Goal: Task Accomplishment & Management: Use online tool/utility

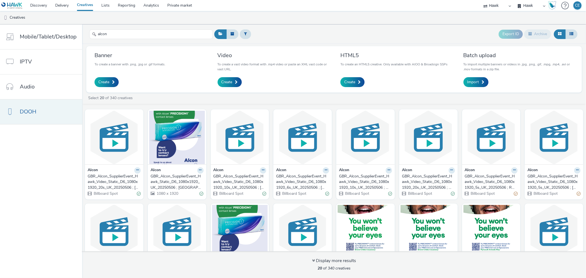
type input "alcon"
click at [64, 114] on link "DOOH" at bounding box center [41, 111] width 82 height 25
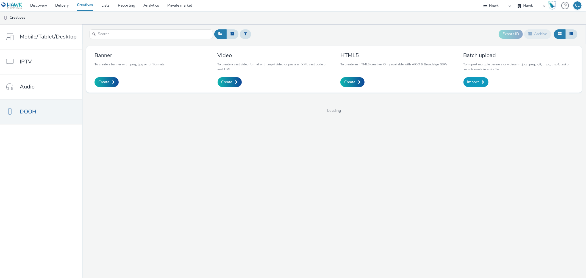
click at [475, 82] on span "Import" at bounding box center [473, 81] width 12 height 5
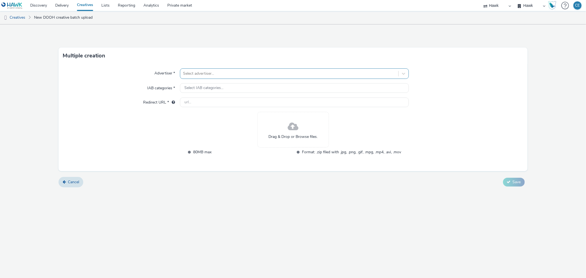
click at [279, 70] on div at bounding box center [289, 73] width 212 height 7
type input "alcon"
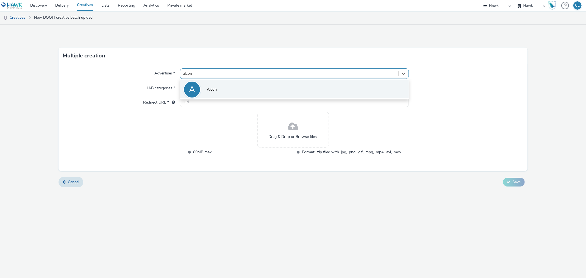
click at [278, 89] on li "A Alcon" at bounding box center [294, 89] width 228 height 18
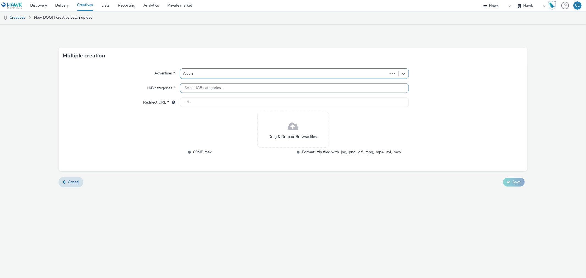
type input "http://www.uk.alcon.com"
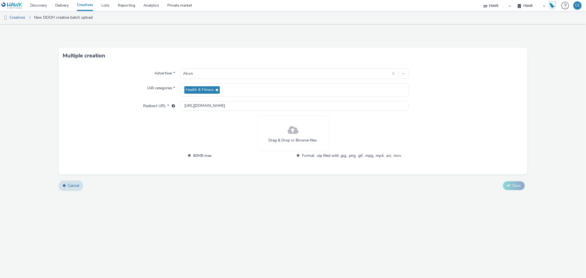
click at [302, 141] on span "Drag & Drop or Browse files." at bounding box center [292, 140] width 49 height 5
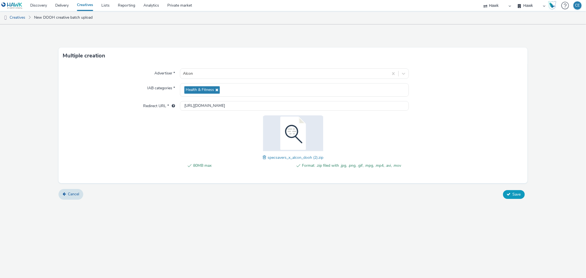
click at [512, 197] on button "Save" at bounding box center [514, 194] width 22 height 9
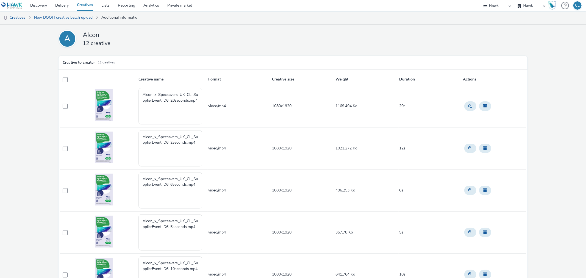
click at [105, 99] on img at bounding box center [104, 105] width 18 height 32
click at [156, 111] on textarea "Alcon_x_Specsavers_UK_CL_SupplierEvent_D6_20seconds.mp4" at bounding box center [170, 106] width 64 height 36
paste textarea "GBR_Frasers_DisplayAndDOOH_Hawk_Video_Static_1080x1920_6"_Apartments_20210528"
drag, startPoint x: 152, startPoint y: 97, endPoint x: 156, endPoint y: 100, distance: 4.7
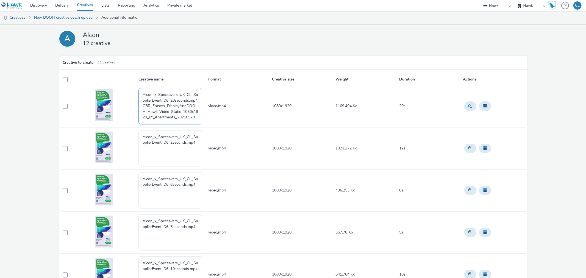
click at [156, 100] on textarea "Alcon_x_Specsavers_UK_CL_SupplierEvent_D6_20seconds.mp4 GBR_Frasers_DisplayAndD…" at bounding box center [170, 106] width 64 height 36
drag, startPoint x: 152, startPoint y: 99, endPoint x: 147, endPoint y: 108, distance: 10.3
click at [147, 108] on textarea "Alcon_x_Specsavers_UK_CL_SupplierEvent_D6_20seconds.mp4 GBR_Frasers_DisplayAndD…" at bounding box center [170, 106] width 64 height 36
paste textarea "Alcon_StoreSupportPhase2"
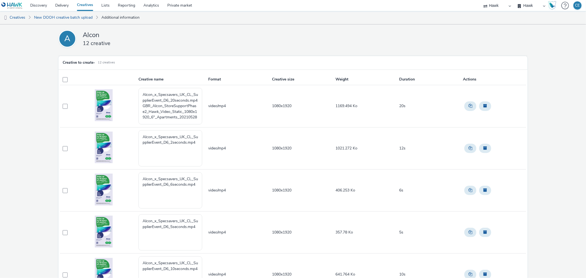
drag, startPoint x: 186, startPoint y: 114, endPoint x: 166, endPoint y: 113, distance: 20.3
click at [166, 113] on textarea "Alcon_x_Specsavers_UK_CL_SupplierEvent_D6_20seconds.mp4 GBR_Alcon_StoreSupportP…" at bounding box center [170, 106] width 64 height 36
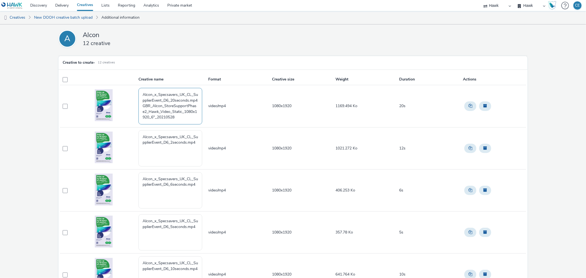
drag, startPoint x: 177, startPoint y: 117, endPoint x: 181, endPoint y: 117, distance: 4.9
click at [181, 117] on textarea "Alcon_x_Specsavers_UK_CL_SupplierEvent_D6_20seconds.mp4 GBR_Alcon_StoreSupportP…" at bounding box center [170, 106] width 64 height 36
click at [172, 115] on textarea "Alcon_x_Specsavers_UK_CL_SupplierEvent_D6_20seconds.mp4 GBR_Alcon_StoreSupportP…" at bounding box center [170, 106] width 64 height 36
drag, startPoint x: 173, startPoint y: 115, endPoint x: 188, endPoint y: 118, distance: 15.5
click at [188, 118] on textarea "Alcon_x_Specsavers_UK_CL_SupplierEvent_D6_20seconds.mp4 GBR_Alcon_StoreSupportP…" at bounding box center [170, 106] width 64 height 36
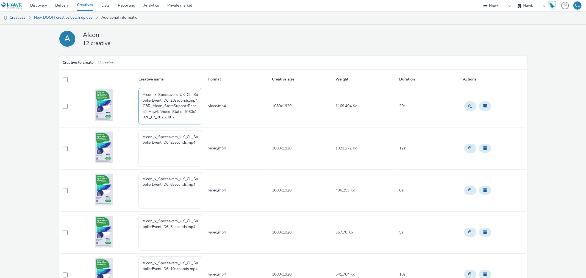
click at [142, 103] on textarea "Alcon_x_Specsavers_UK_CL_SupplierEvent_D6_20seconds.mp4 GBR_Alcon_StoreSupportP…" at bounding box center [170, 106] width 64 height 36
drag, startPoint x: 141, startPoint y: 106, endPoint x: 139, endPoint y: 89, distance: 16.6
click at [139, 89] on textarea "Alcon_x_Specsavers_UK_CL_SupplierEvent_D6_20seconds.mp4 GBR_Alcon_StoreSupportP…" at bounding box center [170, 106] width 64 height 36
drag, startPoint x: 183, startPoint y: 104, endPoint x: 122, endPoint y: 85, distance: 63.7
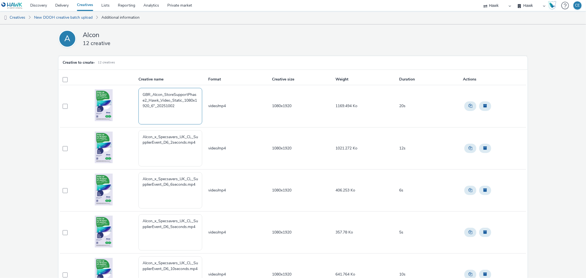
click at [122, 85] on tr "GBR_Alcon_StoreSupportPhase2_Hawk_Video_Static_1080x1920_6"_20251002 video/mp4 …" at bounding box center [293, 106] width 466 height 42
type textarea "GBR_Alcon_StoreSupportPhase2_Hawk_Video_Static_1080x1920_6"_20251002"
click at [158, 161] on textarea "Alcon_x_Specsavers_UK_CL_SupplierEvent_D6_2seconds.mp4" at bounding box center [170, 148] width 64 height 36
paste textarea "GBR_Alcon_StoreSupportPhase2_Hawk_Video_Static_1080x1920_6"_20251002"
drag, startPoint x: 141, startPoint y: 151, endPoint x: 136, endPoint y: 127, distance: 24.6
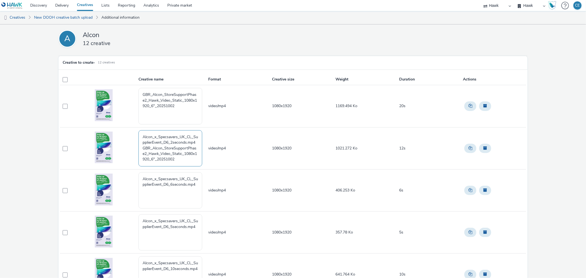
click at [136, 127] on tr "Alcon_x_Specsavers_UK_CL_SupplierEvent_D6_2seconds.mp4 GBR_Alcon_StoreSupportPh…" at bounding box center [293, 148] width 466 height 42
click at [152, 146] on textarea "GBR_Alcon_StoreSupportPhase2_Hawk_Video_Static_1080x1920_6"_20251002" at bounding box center [170, 148] width 64 height 36
drag, startPoint x: 196, startPoint y: 150, endPoint x: 125, endPoint y: 136, distance: 72.2
click at [125, 136] on tr "GBR_Alcon_StoreSupportPhase2_Hawk_Video_Static_1080x1920_12"_20251002 video/mp4…" at bounding box center [293, 148] width 466 height 42
type textarea "GBR_Alcon_StoreSupportPhase2_Hawk_Video_Static_1080x1920_12"_20251002"
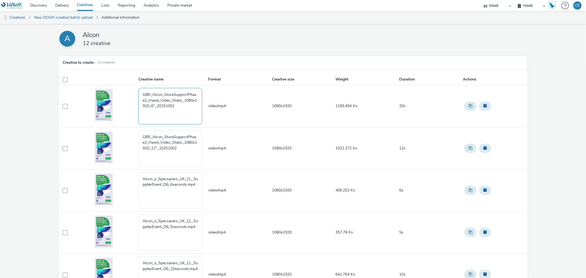
click at [152, 110] on textarea "GBR_Alcon_StoreSupportPhase2_Hawk_Video_Static_1080x1920_6"_20251002" at bounding box center [170, 106] width 64 height 36
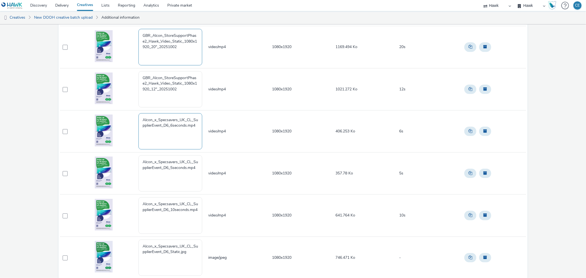
scroll to position [61, 0]
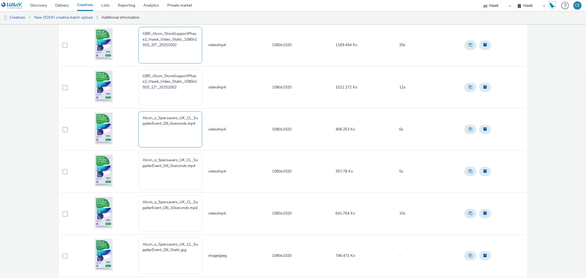
type textarea "GBR_Alcon_StoreSupportPhase2_Hawk_Video_Static_1080x1920_20"_20251002"
click at [145, 136] on textarea "Alcon_x_Specsavers_UK_CL_SupplierEvent_D6_6seconds.mp4" at bounding box center [170, 129] width 64 height 36
paste textarea "GBR_Alcon_StoreSupportPhase2_Hawk_Video_Static_1080x1920_12"_20251002"
drag, startPoint x: 163, startPoint y: 146, endPoint x: 158, endPoint y: 144, distance: 5.2
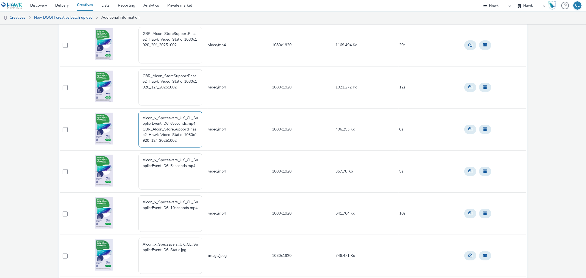
click at [158, 144] on textarea "Alcon_x_Specsavers_UK_CL_SupplierEvent_D6_6seconds.mp4 GBR_Alcon_StoreSupportPh…" at bounding box center [170, 129] width 64 height 36
click at [163, 140] on textarea "Alcon_x_Specsavers_UK_CL_SupplierEvent_D6_6seconds.mp4 GBR_Alcon_StoreSupportPh…" at bounding box center [170, 129] width 64 height 36
drag, startPoint x: 141, startPoint y: 128, endPoint x: 136, endPoint y: 104, distance: 24.3
click at [136, 104] on tbody "GBR_Alcon_StoreSupportPhase2_Hawk_Video_Static_1080x1920_20"_20251002 video/mp4…" at bounding box center [293, 276] width 466 height 505
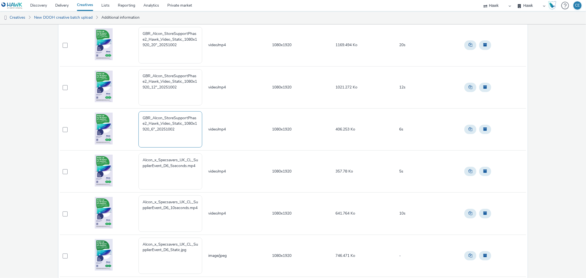
drag, startPoint x: 180, startPoint y: 130, endPoint x: 137, endPoint y: 117, distance: 44.7
click at [138, 117] on textarea "GBR_Alcon_StoreSupportPhase2_Hawk_Video_Static_1080x1920_6"_20251002" at bounding box center [170, 129] width 64 height 36
type textarea "GBR_Alcon_StoreSupportPhase2_Hawk_Video_Static_1080x1920_6"_20251002"
click at [152, 177] on textarea "Alcon_x_Specsavers_UK_CL_SupplierEvent_D6_5seconds.mp4" at bounding box center [170, 171] width 64 height 36
paste textarea "GBR_Alcon_StoreSupportPhase2_Hawk_Video_Static_1080x1920_6"_20251002"
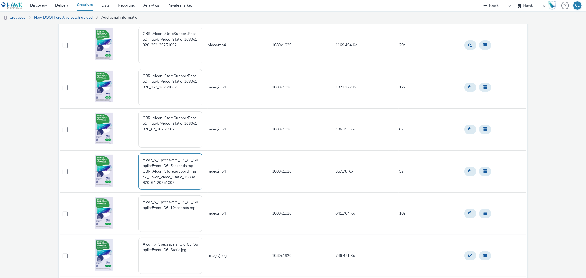
scroll to position [1, 0]
click at [160, 187] on textarea "Alcon_x_Specsavers_UK_CL_SupplierEvent_D6_5seconds.mp4 GBR_Alcon_StoreSupportPh…" at bounding box center [170, 171] width 64 height 36
click at [161, 187] on textarea "Alcon_x_Specsavers_UK_CL_SupplierEvent_D6_5seconds.mp4 GBR_Alcon_StoreSupportPh…" at bounding box center [170, 171] width 64 height 36
drag, startPoint x: 139, startPoint y: 177, endPoint x: 139, endPoint y: 149, distance: 27.5
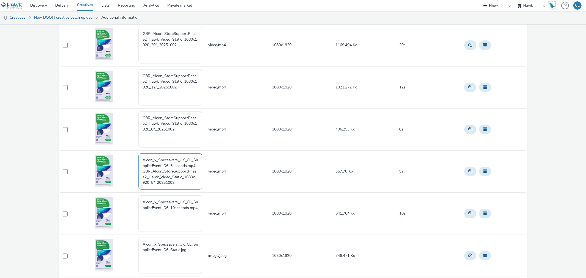
click at [139, 149] on tbody "GBR_Alcon_StoreSupportPhase2_Hawk_Video_Static_1080x1920_20"_20251002 video/mp4…" at bounding box center [293, 276] width 466 height 505
click at [172, 168] on textarea "GBR_Alcon_StoreSupportPhase2_Hawk_Video_Static_1080x1920_5"_20251002" at bounding box center [170, 171] width 64 height 36
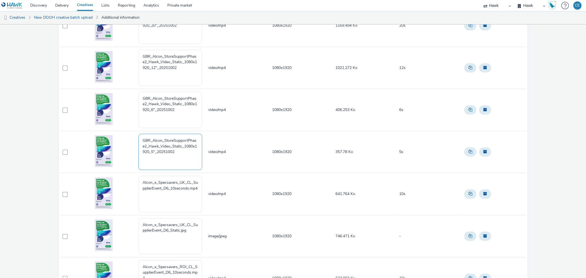
scroll to position [91, 0]
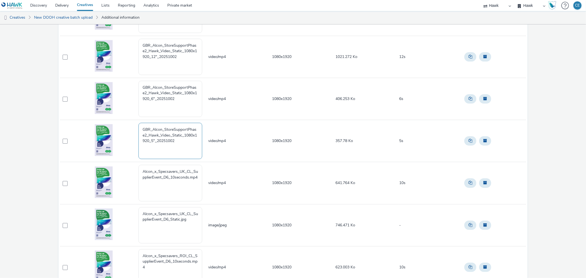
drag, startPoint x: 184, startPoint y: 146, endPoint x: 141, endPoint y: 129, distance: 46.7
click at [141, 129] on textarea "GBR_Alcon_StoreSupportPhase2_Hawk_Video_Static_1080x1920_5"_20251002" at bounding box center [170, 141] width 64 height 36
click at [151, 133] on textarea "GBR_Alcon_StoreSupportPhase2_Hawk_Video_Static_1080x1920_5"_20251002" at bounding box center [170, 141] width 64 height 36
click at [176, 151] on textarea "GBR_Alcon_StoreSupportPhase2_Hawk_Video_Static_1080x1920_5"_20251002" at bounding box center [170, 141] width 64 height 36
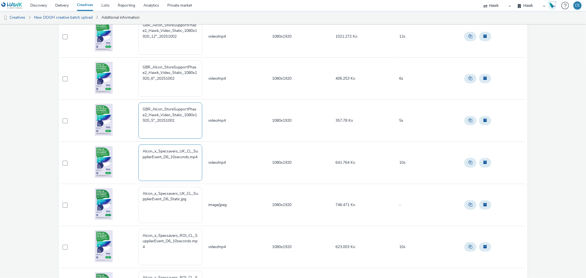
scroll to position [122, 0]
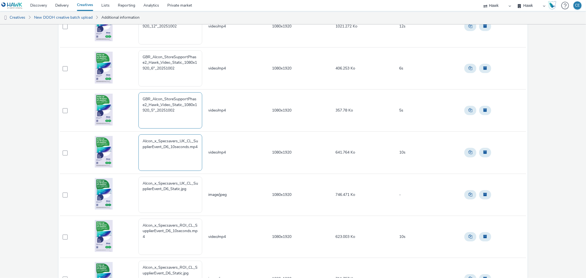
type textarea "GBR_Alcon_StoreSupportPhase2_Hawk_Video_Static_1080x1920_5"_20251002"
click at [167, 163] on textarea "Alcon_x_Specsavers_UK_CL_SupplierEvent_D6_10seconds.mp4" at bounding box center [170, 152] width 64 height 36
paste textarea "GBR_Alcon_StoreSupportPhase2_Hawk_Video_Static_1080x1920_5"_20251002"
click at [159, 167] on textarea "Alcon_x_Specsavers_UK_CL_SupplierEvent_D6_10seconds.mp4 GBR_Alcon_StoreSupportP…" at bounding box center [170, 152] width 64 height 36
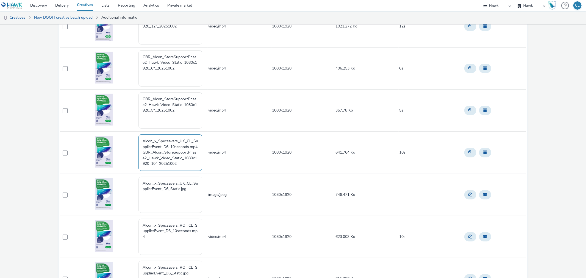
scroll to position [0, 0]
drag, startPoint x: 141, startPoint y: 152, endPoint x: 133, endPoint y: 131, distance: 22.3
click at [135, 132] on tr "Alcon_x_Specsavers_UK_CL_SupplierEvent_D6_10seconds.mp4 GBR_Alcon_StoreSupportP…" at bounding box center [293, 153] width 466 height 42
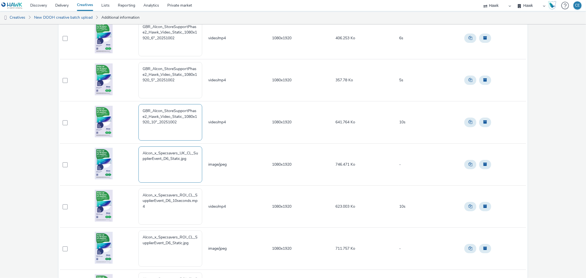
scroll to position [152, 0]
type textarea "GBR_Alcon_StoreSupportPhase2_Hawk_Video_Static_1080x1920_10"_20251002"
click at [182, 166] on textarea "Alcon_x_Specsavers_UK_CL_SupplierEvent_D6_Static.jpg" at bounding box center [170, 164] width 64 height 36
click at [187, 160] on textarea "Alcon_x_Specsavers_UK_CL_SupplierEvent_D6_Static.jpg" at bounding box center [170, 164] width 64 height 36
click at [188, 160] on textarea "Alcon_x_Specsavers_UK_CL_SupplierEvent_D6_Static.jpg" at bounding box center [170, 164] width 64 height 36
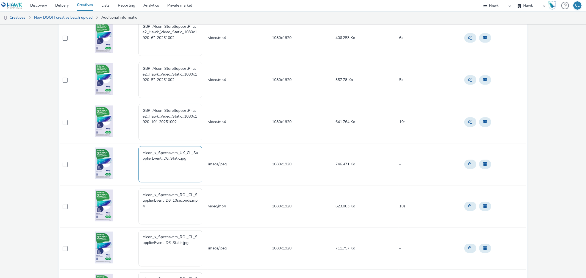
paste textarea "GBR_Alcon_StoreSupportPhase2_Hawk_Video_Static_1080x1920_5"_20251002"
click at [153, 175] on textarea "Alcon_x_Specsavers_UK_CL_SupplierEvent_D6_Static.jpg GBR_Alcon_StoreSupportPhas…" at bounding box center [170, 164] width 64 height 36
drag, startPoint x: 169, startPoint y: 169, endPoint x: 160, endPoint y: 169, distance: 9.3
click at [160, 169] on textarea "Alcon_x_Specsavers_UK_CL_SupplierEvent_D6_Static.jpg GBR_Alcon_StoreSupportPhas…" at bounding box center [170, 164] width 64 height 36
drag, startPoint x: 141, startPoint y: 163, endPoint x: 139, endPoint y: 150, distance: 13.3
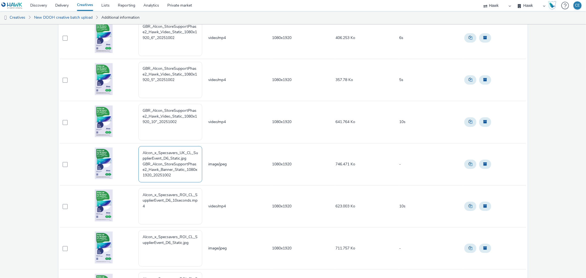
click at [139, 150] on textarea "Alcon_x_Specsavers_UK_CL_SupplierEvent_D6_Static.jpg GBR_Alcon_StoreSupportPhas…" at bounding box center [170, 164] width 64 height 36
drag, startPoint x: 178, startPoint y: 166, endPoint x: 138, endPoint y: 148, distance: 43.9
click at [138, 148] on textarea "GBR_Alcon_StoreSupportPhase2_Hawk_Banner_Static_1080x1920_20251002" at bounding box center [170, 164] width 64 height 36
type textarea "GBR_Alcon_StoreSupportPhase2_Hawk_Banner_Static_1080x1920_20251002"
drag, startPoint x: -68, startPoint y: 278, endPoint x: -138, endPoint y: 292, distance: 71.3
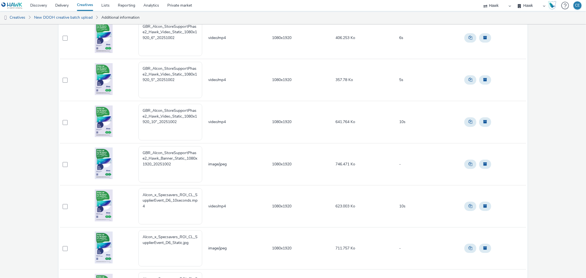
click at [0, 278] on html "Discovery Delivery Creatives Lists Reporting Analytics Private market Hawk Hawk…" at bounding box center [293, 139] width 586 height 278
click at [160, 215] on textarea "Alcon_x_Specsavers_ROI_CL_SupplierEvent_D6_10seconds.mp4" at bounding box center [170, 206] width 64 height 36
drag, startPoint x: 189, startPoint y: 123, endPoint x: 125, endPoint y: 104, distance: 66.3
click at [125, 104] on tr "GBR_Alcon_StoreSupportPhase2_Hawk_Video_Static_1080x1920_10"_20251002 video/mp4…" at bounding box center [293, 122] width 466 height 42
click at [156, 217] on textarea "Alcon_x_Specsavers_ROI_CL_SupplierEvent_D6_10seconds.mp4" at bounding box center [170, 206] width 64 height 36
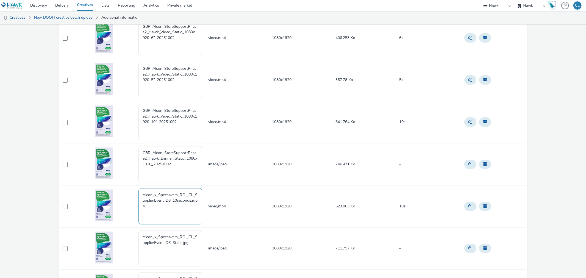
paste textarea "GBR_Alcon_StoreSupportPhase2_Hawk_Video_Static_1080x1920_10"_20251002"
drag, startPoint x: 149, startPoint y: 209, endPoint x: 137, endPoint y: 207, distance: 11.9
click at [138, 207] on textarea "Alcon_x_Specsavers_ROI_CL_SupplierEvent_D6_10seconds.mp4 GBR_Alcon_StoreSupport…" at bounding box center [170, 206] width 64 height 36
click at [150, 206] on textarea "Alcon_x_Specsavers_ROI_CL_SupplierEvent_D6_10seconds.mp4 GBR_Alcon_StoreSupport…" at bounding box center [170, 206] width 64 height 36
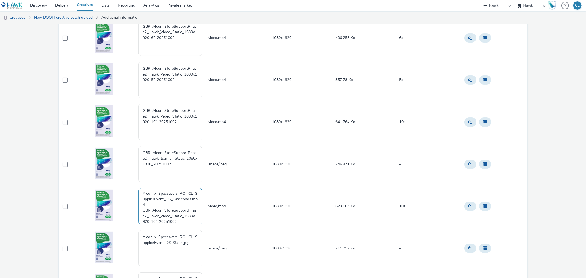
click at [147, 209] on textarea "Alcon_x_Specsavers_ROI_CL_SupplierEvent_D6_10seconds.mp4 GBR_Alcon_StoreSupport…" at bounding box center [170, 206] width 64 height 36
drag, startPoint x: 149, startPoint y: 210, endPoint x: 134, endPoint y: 209, distance: 14.8
click at [134, 209] on tr "Alcon_x_Specsavers_ROI_CL_SupplierEvent_D6_10seconds.mp4 GBR_Alcon_StoreSupport…" at bounding box center [293, 206] width 466 height 42
drag, startPoint x: 141, startPoint y: 204, endPoint x: 149, endPoint y: 201, distance: 8.5
click at [138, 198] on textarea "Alcon_x_Specsavers_ROI_CL_SupplierEvent_D6_10seconds.mp4 ROI_Alcon_StoreSupport…" at bounding box center [170, 206] width 64 height 36
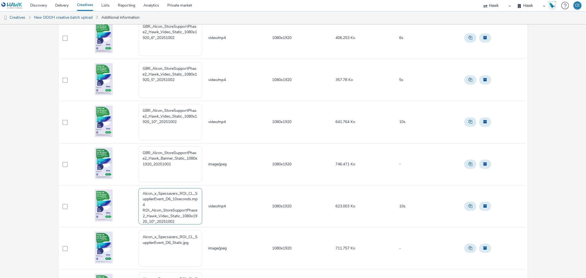
scroll to position [0, 0]
drag, startPoint x: 158, startPoint y: 204, endPoint x: 136, endPoint y: 191, distance: 25.7
click at [136, 191] on tr "Alcon_x_Specsavers_ROI_CL_SupplierEvent_D6_10seconds.mp4 ROI_Alcon_StoreSupport…" at bounding box center [293, 206] width 466 height 42
click at [142, 199] on textarea "ROI_Alcon_StoreSupportPhase2_Hawk_Video_Static_1080x1920_10"_20251002" at bounding box center [170, 206] width 64 height 36
drag, startPoint x: 180, startPoint y: 212, endPoint x: 140, endPoint y: 191, distance: 45.0
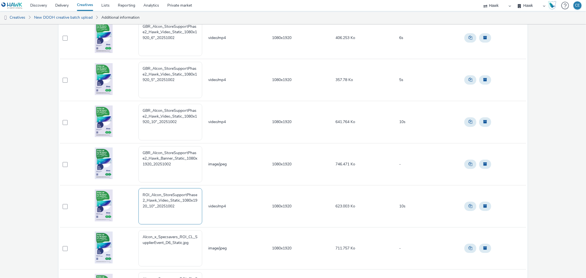
click at [140, 191] on textarea "ROI_Alcon_StoreSupportPhase2_Hawk_Video_Static_1080x1920_10"_20251002" at bounding box center [170, 206] width 64 height 36
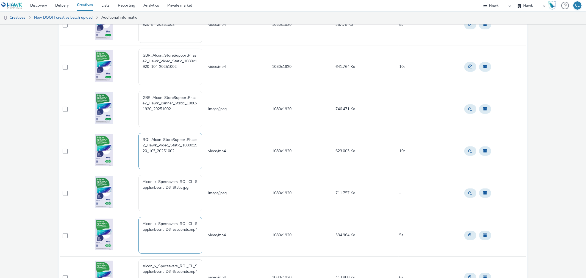
scroll to position [213, 0]
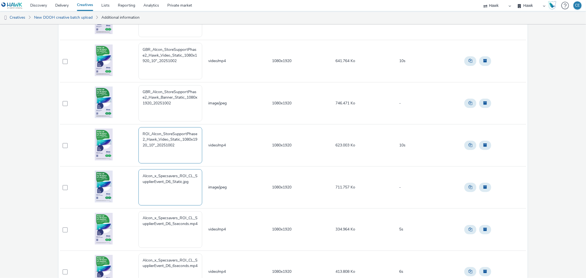
type textarea "ROI_Alcon_StoreSupportPhase2_Hawk_Video_Static_1080x1920_10"_20251002"
drag, startPoint x: 188, startPoint y: 195, endPoint x: 187, endPoint y: 185, distance: 9.9
click at [187, 186] on textarea "Alcon_x_Specsavers_ROI_CL_SupplierEvent_D6_Static.jpg" at bounding box center [170, 187] width 64 height 36
click at [191, 184] on textarea "Alcon_x_Specsavers_ROI_CL_SupplierEvent_D6_Static.jpg" at bounding box center [170, 187] width 64 height 36
paste textarea "ROI_Alcon_StoreSupportPhase2_Hawk_Video_Static_1080x1920_10"_20251002"
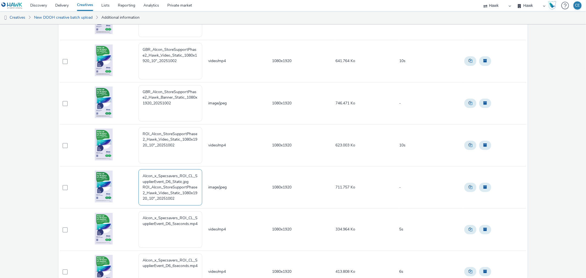
drag, startPoint x: 140, startPoint y: 186, endPoint x: 139, endPoint y: 170, distance: 15.9
click at [139, 170] on textarea "Alcon_x_Specsavers_ROI_CL_SupplierEvent_D6_Static.jpg ROI_Alcon_StoreSupportPha…" at bounding box center [170, 187] width 64 height 36
click at [187, 200] on textarea "Alcon_x_Specsavers_ROI_CL_SupplierEvent_D6_Static.jpg ROI_Alcon_StoreSupportPha…" at bounding box center [170, 187] width 64 height 36
drag, startPoint x: 184, startPoint y: 202, endPoint x: 126, endPoint y: 187, distance: 60.0
click at [126, 187] on tr "Alcon_x_Specsavers_ROI_CL_SupplierEvent_D6_Static.jpg ROI_Alcon_StoreSupportPha…" at bounding box center [293, 187] width 466 height 42
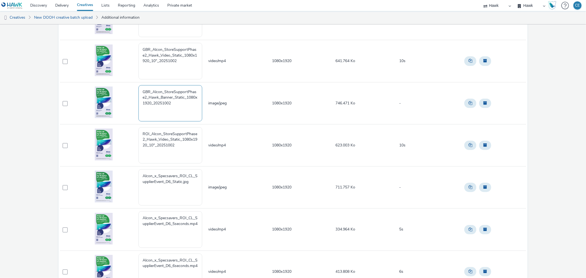
drag, startPoint x: 178, startPoint y: 106, endPoint x: 138, endPoint y: 87, distance: 44.1
click at [138, 87] on textarea "GBR_Alcon_StoreSupportPhase2_Hawk_Banner_Static_1080x1920_20251002" at bounding box center [170, 103] width 64 height 36
click at [170, 194] on textarea "Alcon_x_Specsavers_ROI_CL_SupplierEvent_D6_Static.jpg" at bounding box center [170, 187] width 64 height 36
paste textarea "GBR_Alcon_StoreSupportPhase2_Hawk_Banner_Static_1080x1920_20251002"
drag, startPoint x: 149, startPoint y: 186, endPoint x: 135, endPoint y: 183, distance: 14.5
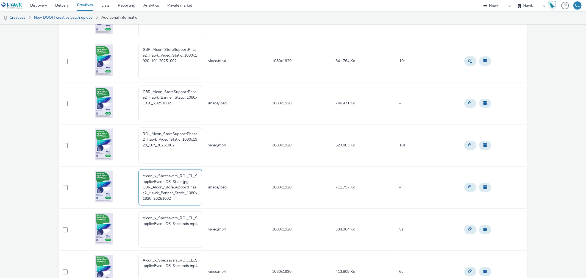
click at [136, 184] on tr "Alcon_x_Specsavers_ROI_CL_SupplierEvent_D6_Static.jpg GBR_Alcon_StoreSupportPha…" at bounding box center [293, 187] width 466 height 42
click at [144, 187] on textarea "Alcon_x_Specsavers_ROI_CL_SupplierEvent_D6_Static.jpg GBR_Alcon_StoreSupportPha…" at bounding box center [170, 187] width 64 height 36
drag, startPoint x: 149, startPoint y: 187, endPoint x: 133, endPoint y: 188, distance: 16.0
click at [133, 188] on tr "Alcon_x_Specsavers_ROI_CL_SupplierEvent_D6_Static.jpg GBR_Alcon_StoreSupportPha…" at bounding box center [293, 187] width 466 height 42
drag, startPoint x: 141, startPoint y: 185, endPoint x: 140, endPoint y: 170, distance: 14.8
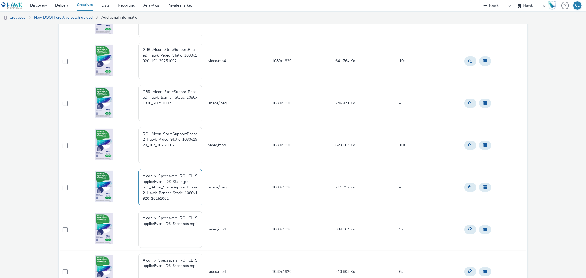
click at [140, 170] on textarea "Alcon_x_Specsavers_ROI_CL_SupplierEvent_D6_Static.jpg ROI_Alcon_StoreSupportPha…" at bounding box center [170, 187] width 64 height 36
type textarea "ROI_Alcon_StoreSupportPhase2_Hawk_Banner_Static_1080x1920_20251002"
click at [202, 174] on td "ROI_Alcon_StoreSupportPhase2_Hawk_Banner_Static_1080x1920_20251002" at bounding box center [173, 187] width 70 height 42
drag, startPoint x: 183, startPoint y: 152, endPoint x: 124, endPoint y: 130, distance: 62.0
click at [124, 130] on tr "ROI_Alcon_StoreSupportPhase2_Hawk_Video_Static_1080x1920_10"_20251002 video/mp4…" at bounding box center [293, 145] width 466 height 42
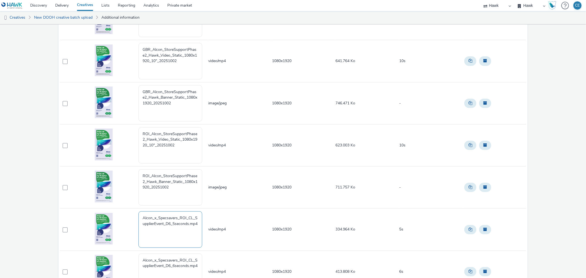
click at [160, 233] on textarea "Alcon_x_Specsavers_ROI_CL_SupplierEvent_D6_5seconds.mp4" at bounding box center [170, 229] width 64 height 36
paste textarea "ROI_Alcon_StoreSupportPhase2_Hawk_Video_Static_1080x1920_10"_20251002"
drag, startPoint x: 139, startPoint y: 234, endPoint x: 140, endPoint y: 207, distance: 27.5
click at [140, 207] on tbody "GBR_Alcon_StoreSupportPhase2_Hawk_Video_Static_1080x1920_20"_20251002 video/mp4…" at bounding box center [293, 124] width 466 height 505
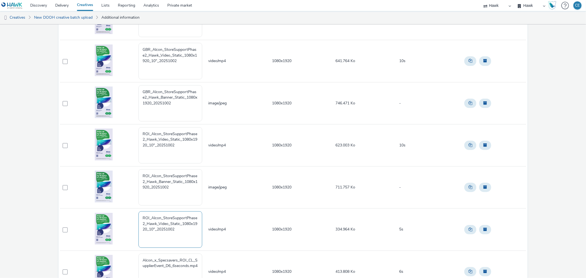
click at [177, 232] on textarea "ROI_Alcon_StoreSupportPhase2_Hawk_Video_Static_1080x1920_10"_20251002" at bounding box center [170, 229] width 64 height 36
drag, startPoint x: 155, startPoint y: 228, endPoint x: 151, endPoint y: 226, distance: 3.9
click at [151, 226] on textarea "ROI_Alcon_StoreSupportPhase2_Hawk_Video_Static_1080x1920_10"_20251002" at bounding box center [170, 229] width 64 height 36
click at [152, 227] on textarea "ROI_Alcon_StoreSupportPhase2_Hawk_Video_Static_1080x1920_10"_20251002" at bounding box center [170, 229] width 64 height 36
click at [152, 229] on textarea "ROI_Alcon_StoreSupportPhase2_Hawk_Video_Static_1080x1920_10"_20251002" at bounding box center [170, 229] width 64 height 36
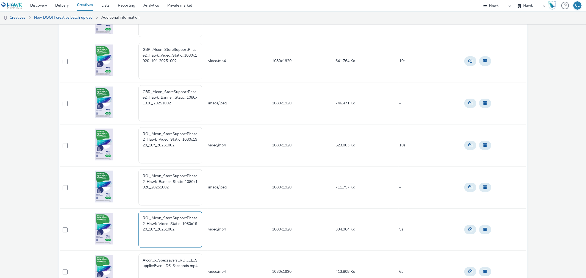
drag, startPoint x: 151, startPoint y: 229, endPoint x: 155, endPoint y: 230, distance: 3.7
click at [155, 230] on textarea "ROI_Alcon_StoreSupportPhase2_Hawk_Video_Static_1080x1920_10"_20251002" at bounding box center [170, 229] width 64 height 36
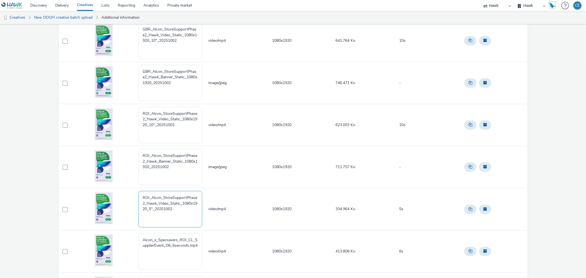
scroll to position [275, 0]
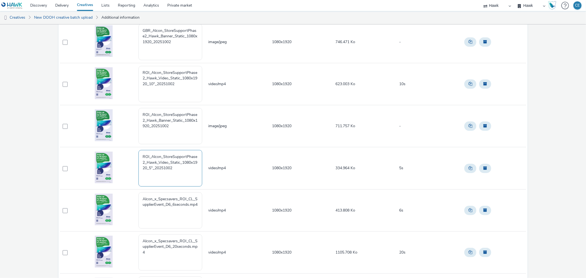
drag, startPoint x: 179, startPoint y: 168, endPoint x: 131, endPoint y: 158, distance: 49.4
click at [131, 158] on tr "ROI_Alcon_StoreSupportPhase2_Hawk_Video_Static_1080x1920_5"_20251002 video/mp4 …" at bounding box center [293, 168] width 466 height 42
type textarea "ROI_Alcon_StoreSupportPhase2_Hawk_Video_Static_1080x1920_5"_20251002"
drag, startPoint x: 155, startPoint y: 213, endPoint x: 138, endPoint y: 193, distance: 27.0
click at [138, 193] on td "Alcon_x_Specsavers_ROI_CL_SupplierEvent_D6_6seconds.mp4" at bounding box center [173, 210] width 70 height 42
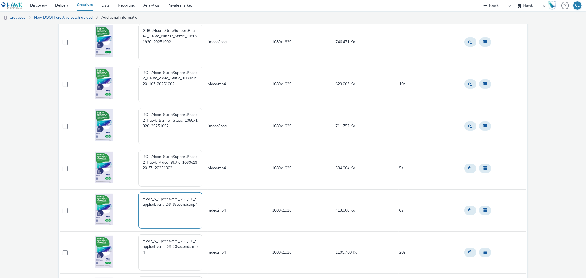
paste textarea "ROI_Alcon_StoreSupportPhase2_Hawk_Video_Static_1080x1920_5"_20251002"
click at [153, 209] on textarea "ROI_Alcon_StoreSupportPhase2_Hawk_Video_Static_1080x1920_5"_20251002" at bounding box center [170, 210] width 64 height 36
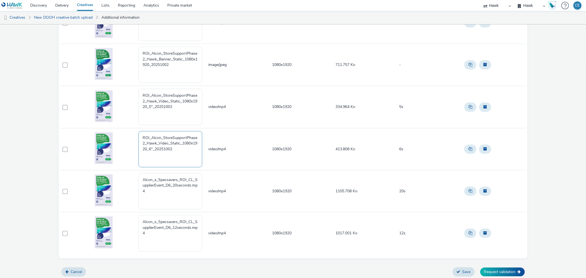
scroll to position [338, 0]
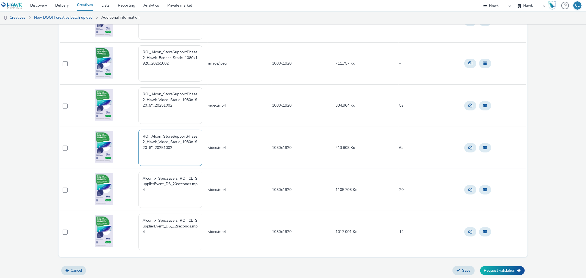
drag, startPoint x: 187, startPoint y: 152, endPoint x: 136, endPoint y: 130, distance: 55.9
click at [136, 130] on tr "ROI_Alcon_StoreSupportPhase2_Hawk_Video_Static_1080x1920_6"_20251002 video/mp4 …" at bounding box center [293, 148] width 466 height 42
type textarea "ROI_Alcon_StoreSupportPhase2_Hawk_Video_Static_1080x1920_6"_20251002"
drag, startPoint x: 164, startPoint y: 193, endPoint x: 136, endPoint y: 177, distance: 32.3
click at [136, 177] on tr "Alcon_x_Specsavers_ROI_CL_SupplierEvent_D6_20seconds.mp4 video/mp4 1080x1920 11…" at bounding box center [293, 190] width 466 height 42
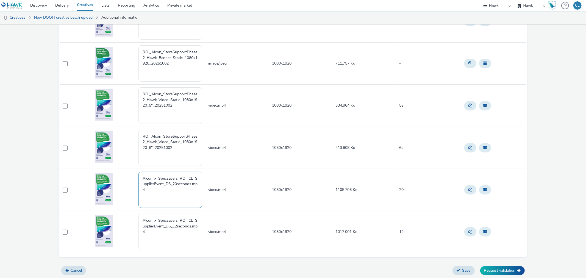
paste textarea "ROI_Alcon_StoreSupportPhase2_Hawk_Video_Static_1080x1920_6"_20251002"
click at [152, 188] on textarea "ROI_Alcon_StoreSupportPhase2_Hawk_Video_Static_1080x1920_6"_20251002" at bounding box center [170, 190] width 64 height 36
type textarea "ROI_Alcon_StoreSupportPhase2_Hawk_Video_Static_1080x1920_20"_20251002"
drag, startPoint x: 160, startPoint y: 237, endPoint x: 124, endPoint y: 217, distance: 41.4
click at [124, 217] on tr "Alcon_x_Specsavers_ROI_CL_SupplierEvent_D6_12seconds.mp4 video/mp4 1080x1920 10…" at bounding box center [293, 232] width 466 height 42
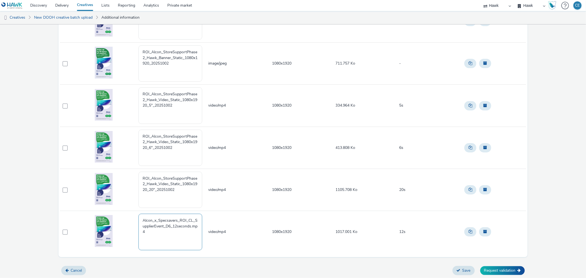
paste textarea "ROI_Alcon_StoreSupportPhase2_Hawk_Video_Static_1080x1920_6"_20251002"
click at [152, 232] on textarea "ROI_Alcon_StoreSupportPhase2_Hawk_Video_Static_1080x1920_6"_20251002" at bounding box center [170, 232] width 64 height 36
type textarea "ROI_Alcon_StoreSupportPhase2_Hawk_Video_Static_1080x1920_12"_20251002"
click at [498, 270] on button "Request validation" at bounding box center [502, 270] width 44 height 9
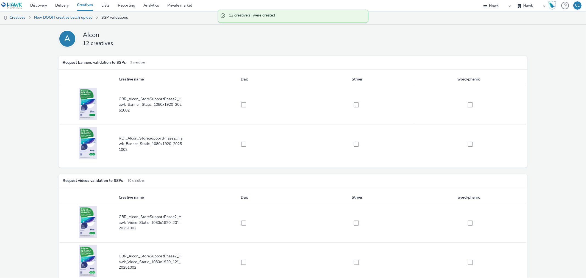
click at [241, 100] on td at bounding box center [244, 104] width 113 height 39
click at [245, 108] on td at bounding box center [244, 104] width 113 height 39
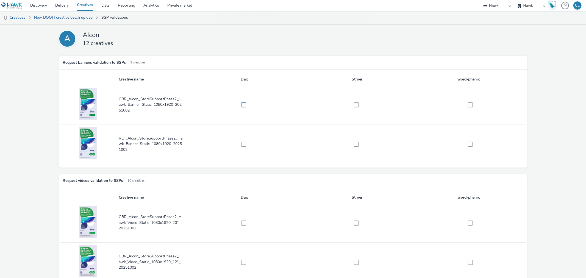
click at [243, 107] on span at bounding box center [243, 104] width 5 height 5
checkbox input "true"
click at [244, 143] on span at bounding box center [243, 144] width 5 height 5
click at [244, 144] on span at bounding box center [243, 144] width 5 height 5
checkbox input "false"
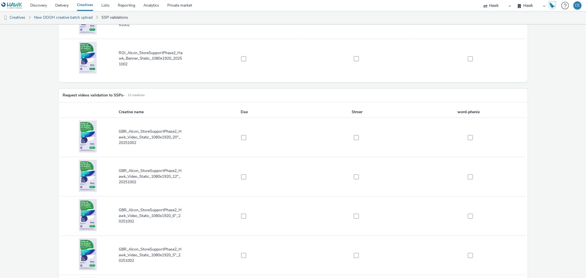
scroll to position [91, 0]
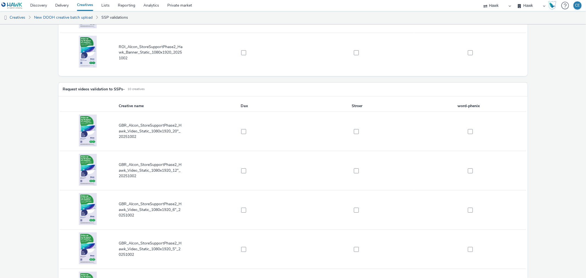
click at [242, 137] on td at bounding box center [244, 131] width 113 height 39
click at [242, 135] on td at bounding box center [244, 131] width 113 height 39
click at [243, 131] on span at bounding box center [243, 131] width 5 height 5
checkbox input "true"
drag, startPoint x: 245, startPoint y: 163, endPoint x: 242, endPoint y: 167, distance: 4.9
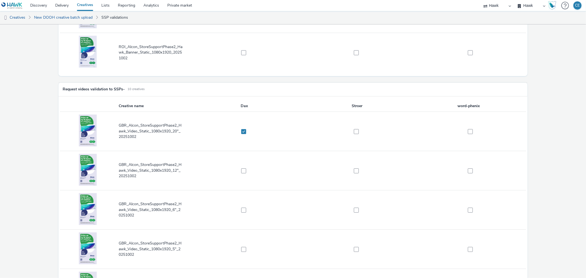
click at [244, 163] on td at bounding box center [244, 170] width 113 height 39
click at [242, 167] on td at bounding box center [244, 170] width 113 height 39
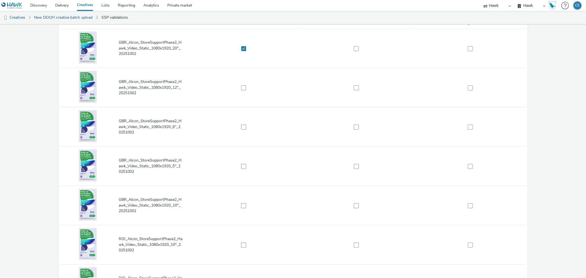
scroll to position [183, 0]
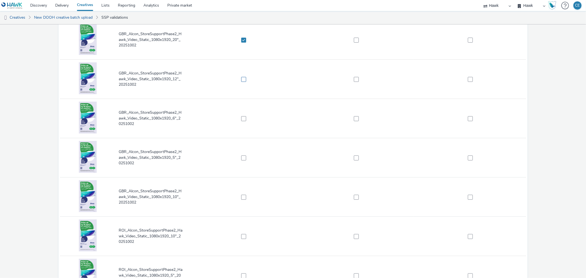
click at [244, 79] on span at bounding box center [243, 79] width 5 height 5
checkbox input "true"
click at [246, 119] on label at bounding box center [241, 118] width 107 height 5
checkbox input "true"
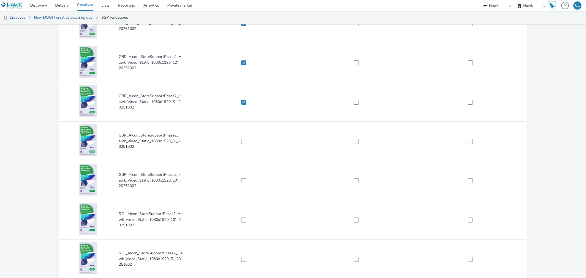
scroll to position [213, 0]
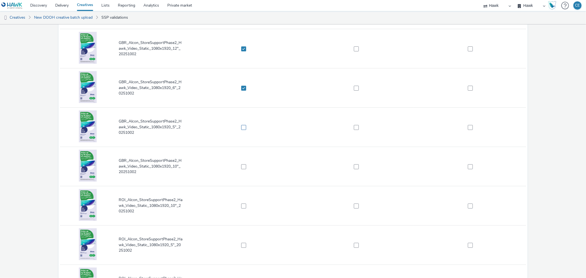
click at [241, 124] on td at bounding box center [244, 127] width 113 height 39
click at [242, 126] on span at bounding box center [243, 127] width 5 height 5
checkbox input "true"
click at [242, 166] on span at bounding box center [243, 166] width 5 height 5
checkbox input "true"
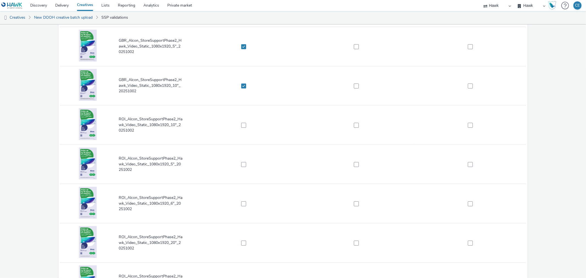
scroll to position [342, 0]
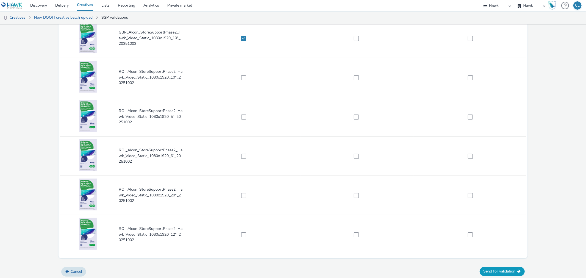
click at [513, 267] on button "Send for validation" at bounding box center [501, 271] width 45 height 9
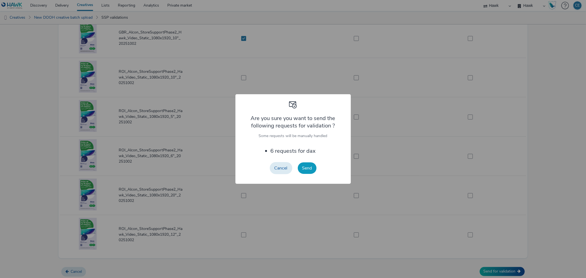
click at [309, 170] on button "Send" at bounding box center [307, 168] width 19 height 12
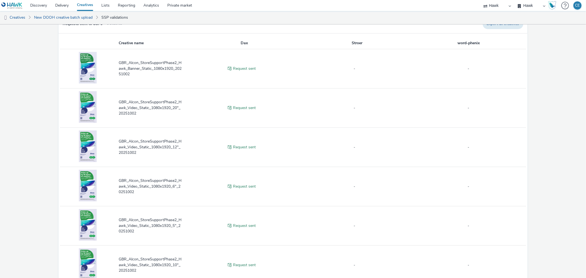
scroll to position [72, 0]
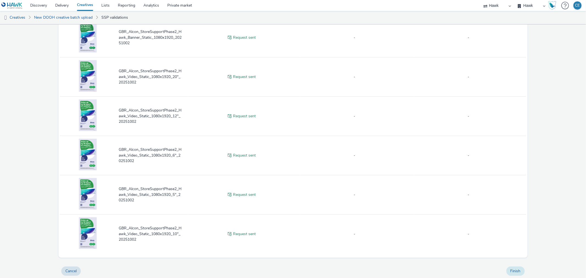
click at [511, 270] on button "Finish" at bounding box center [515, 270] width 18 height 9
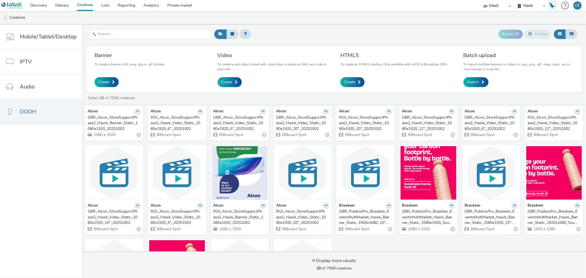
scroll to position [61, 0]
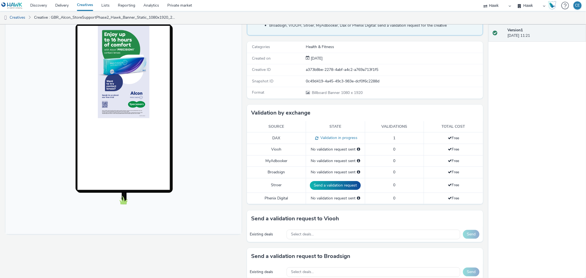
scroll to position [91, 0]
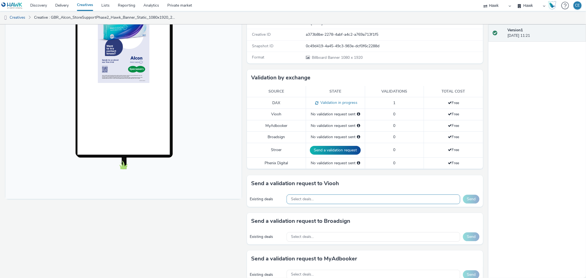
click at [379, 195] on div "Select deals..." at bounding box center [373, 199] width 174 height 10
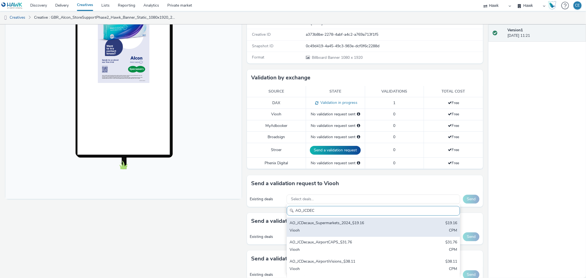
type input "AO_JCDEC"
click at [376, 225] on div "AO_JCDecaux_Supermarkets_2024_$19.16" at bounding box center [344, 223] width 111 height 6
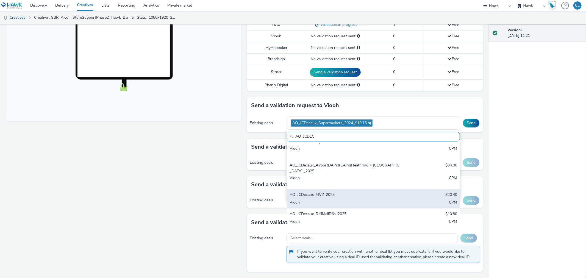
scroll to position [220, 0]
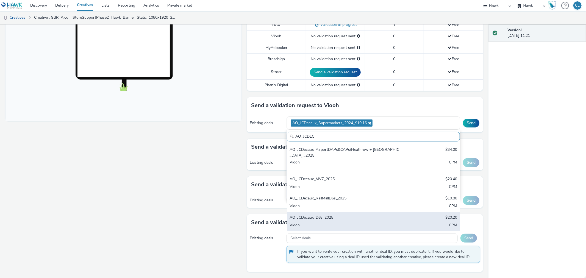
click at [379, 217] on div "AO_JCDecaux_D6s_2025" at bounding box center [344, 218] width 111 height 6
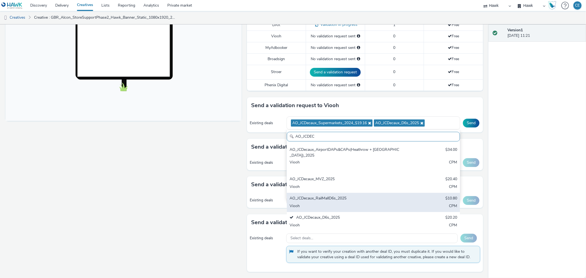
click at [376, 204] on div "Viooh" at bounding box center [344, 206] width 111 height 6
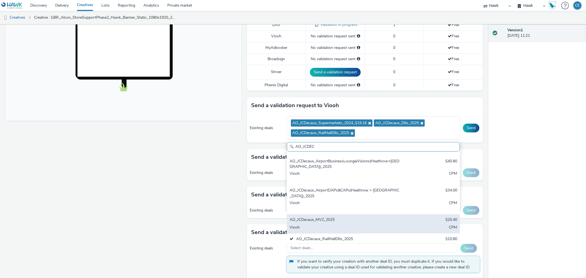
click at [377, 219] on div "AO_JCDecaux_MVZ_2025" at bounding box center [344, 220] width 111 height 6
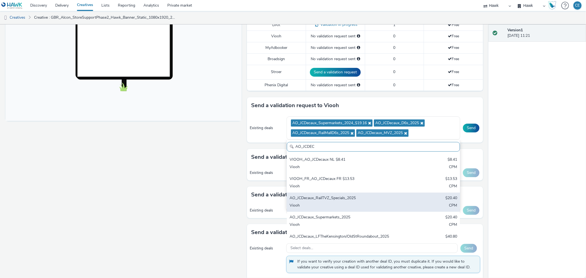
scroll to position [68, 0]
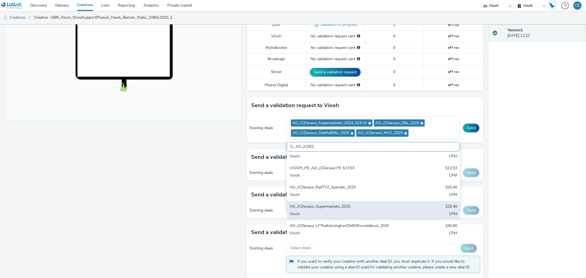
click at [386, 211] on div "Viooh" at bounding box center [344, 214] width 111 height 6
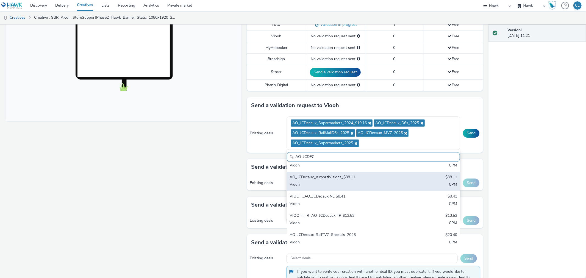
scroll to position [61, 0]
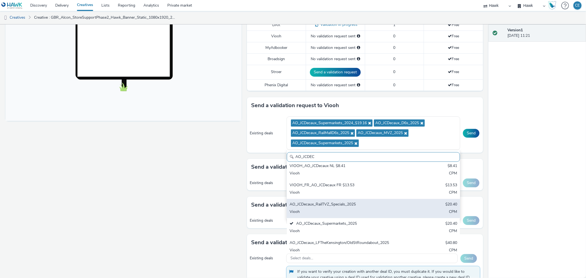
click at [387, 203] on div "AO_JCDecaux_RailTVZ_Specials_2025" at bounding box center [344, 205] width 111 height 6
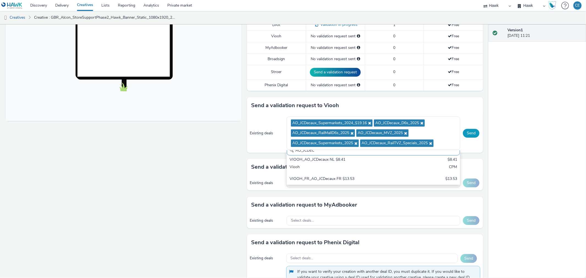
click at [465, 130] on button "Send" at bounding box center [471, 133] width 16 height 9
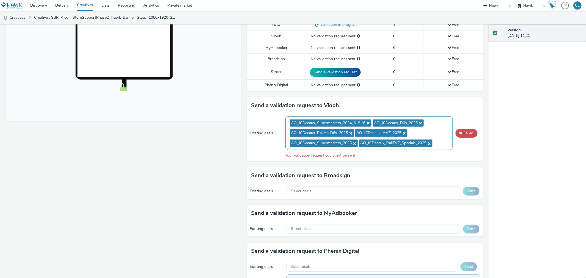
click at [367, 122] on icon at bounding box center [367, 123] width 4 height 4
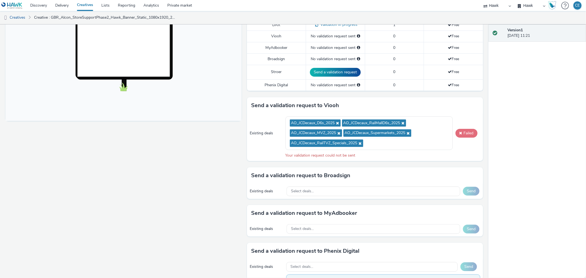
click at [464, 130] on button "Failed" at bounding box center [466, 133] width 22 height 9
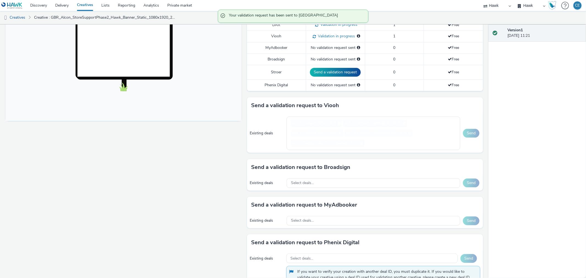
scroll to position [166, 0]
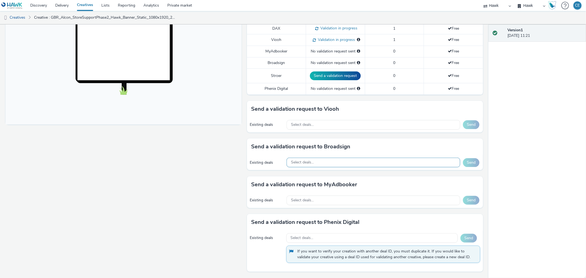
click at [389, 161] on div "Select deals..." at bounding box center [373, 163] width 174 height 10
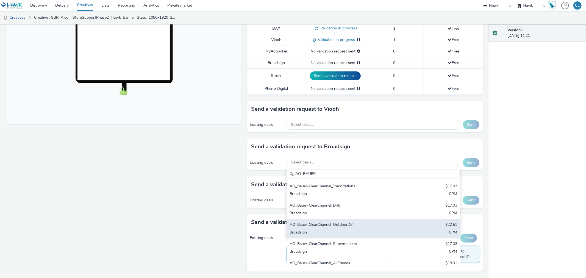
type input "AO_BAUER"
click at [381, 232] on div "Broadsign" at bounding box center [344, 233] width 111 height 6
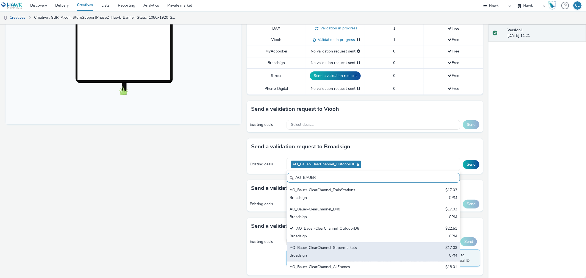
click at [383, 245] on div "AO_Bauer-ClearChannel_Supermarkets" at bounding box center [344, 248] width 111 height 6
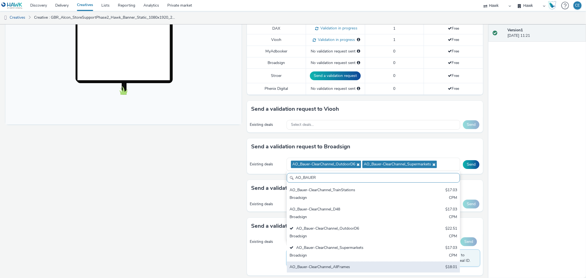
click at [378, 268] on div "AO_Bauer-ClearChannel_AllFrames" at bounding box center [344, 267] width 111 height 6
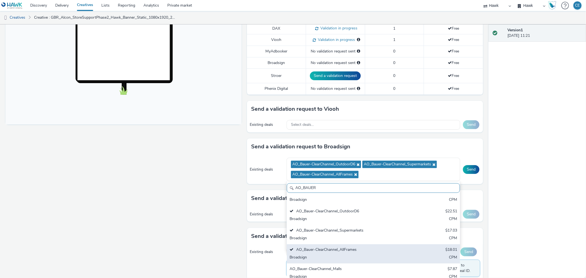
scroll to position [180, 0]
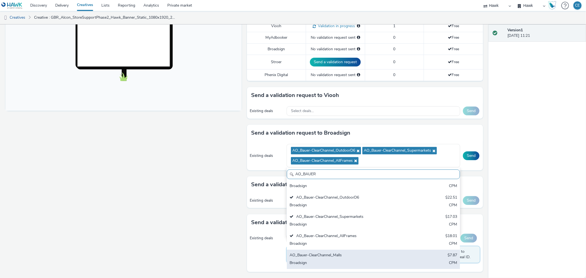
click at [381, 257] on div "AO_Bauer-ClearChannel_Malls" at bounding box center [344, 255] width 111 height 6
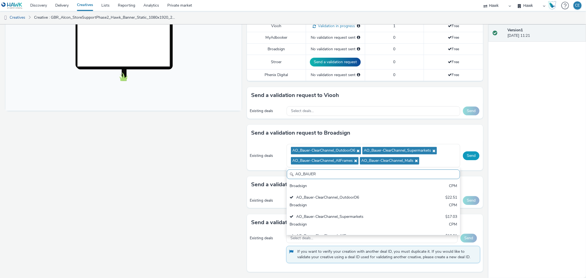
click at [463, 157] on button "Send" at bounding box center [471, 155] width 16 height 9
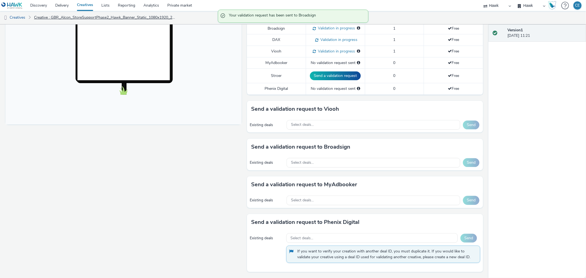
scroll to position [166, 0]
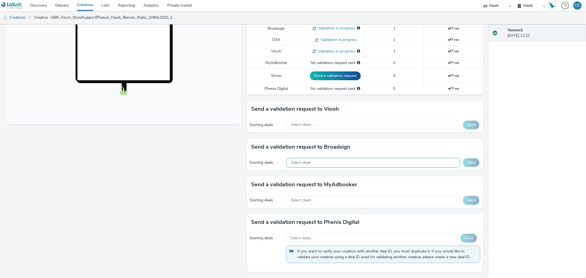
click at [302, 161] on span "Select deals..." at bounding box center [302, 162] width 23 height 5
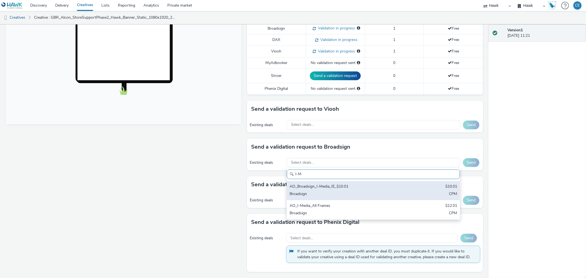
type input "I-M"
click at [340, 188] on div "AO_Broadsign_I-Media_IE_$10.01" at bounding box center [344, 187] width 111 height 6
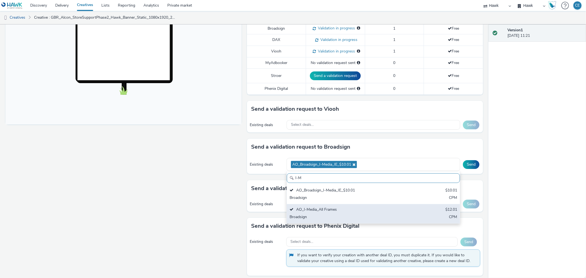
click at [331, 211] on div "AO_I-Media_All Frames" at bounding box center [344, 210] width 111 height 6
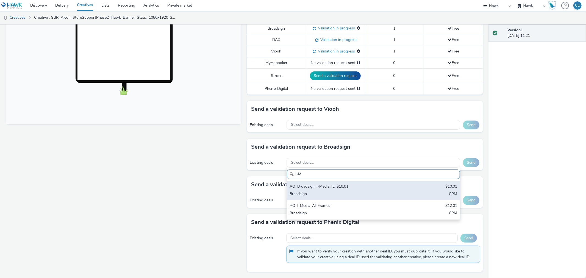
click at [339, 188] on div "AO_Broadsign_I-Media_IE_$10.01" at bounding box center [344, 187] width 111 height 6
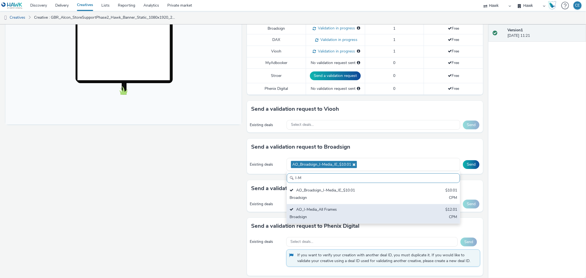
click at [335, 207] on div "AO_I-Media_All Frames" at bounding box center [344, 210] width 111 height 6
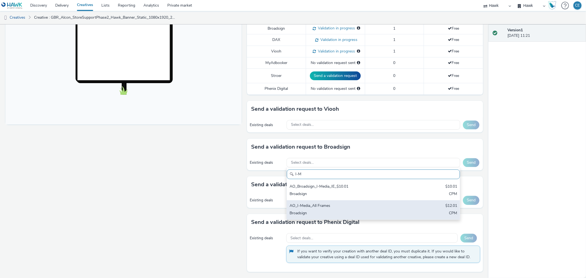
click at [333, 210] on div "AO_I-Media_All Frames $12.01 Broadsign CPM" at bounding box center [373, 209] width 173 height 19
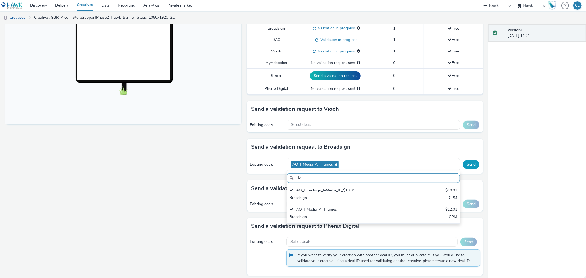
click at [469, 164] on button "Send" at bounding box center [471, 164] width 16 height 9
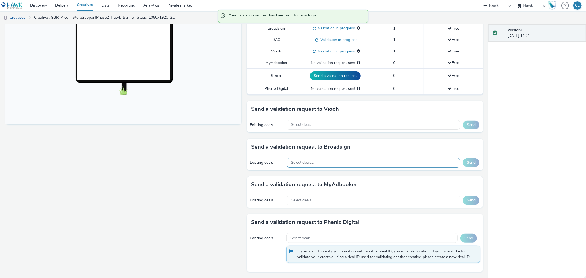
click at [353, 160] on div "Select deals..." at bounding box center [373, 163] width 174 height 10
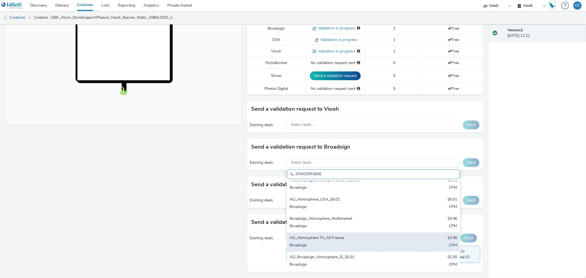
scroll to position [8, 0]
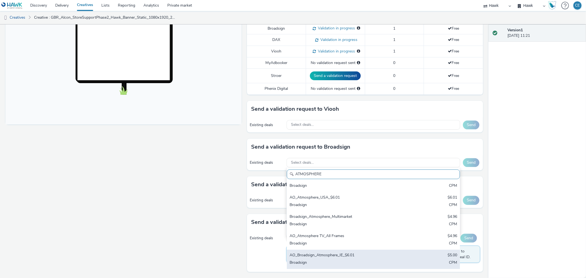
type input "ATMOSPHERE"
click at [370, 261] on div "Broadsign" at bounding box center [344, 263] width 111 height 6
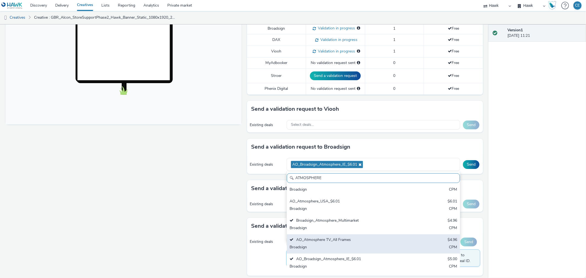
click at [371, 249] on div "Broadsign" at bounding box center [344, 247] width 111 height 6
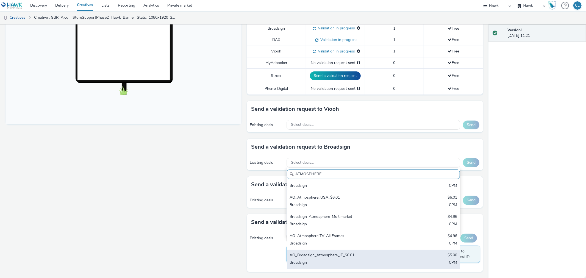
click at [370, 261] on div "Broadsign" at bounding box center [344, 263] width 111 height 6
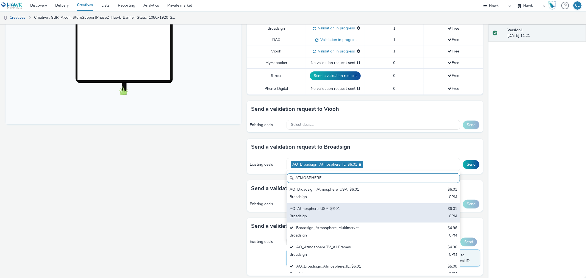
scroll to position [0, 0]
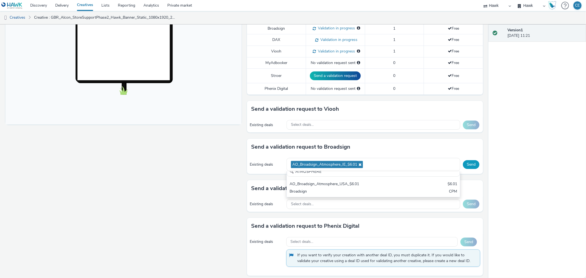
drag, startPoint x: 458, startPoint y: 168, endPoint x: 461, endPoint y: 166, distance: 3.6
click at [463, 167] on div "Send" at bounding box center [471, 164] width 17 height 9
click at [467, 163] on button "Send" at bounding box center [471, 164] width 16 height 9
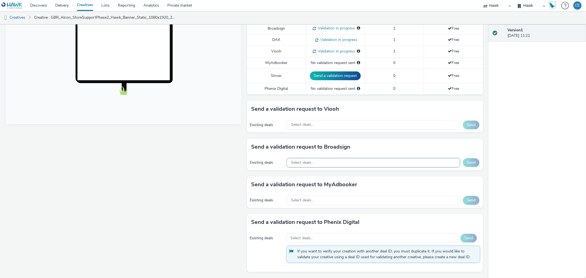
click at [327, 166] on div "Select deals..." at bounding box center [373, 163] width 174 height 10
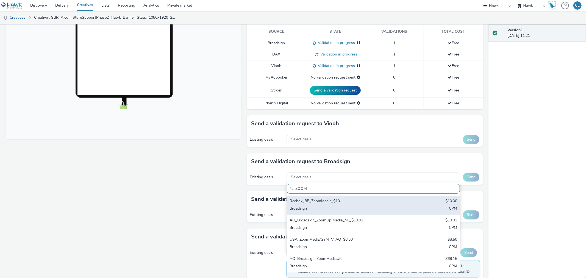
scroll to position [166, 0]
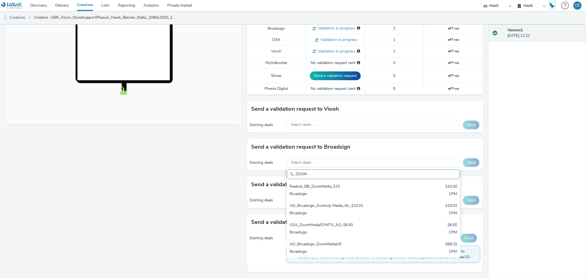
type input "ZOOM"
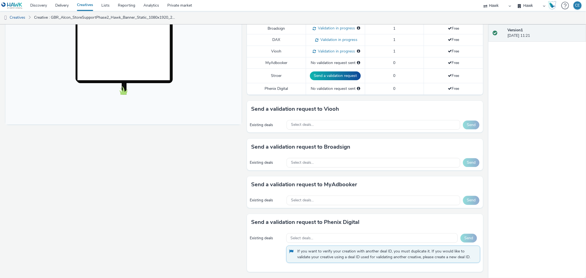
click at [474, 186] on div "Send a validation request to MyAdbooker" at bounding box center [365, 184] width 236 height 16
drag, startPoint x: 320, startPoint y: 125, endPoint x: 310, endPoint y: 122, distance: 10.5
click at [310, 122] on span "Select deals..." at bounding box center [302, 124] width 23 height 5
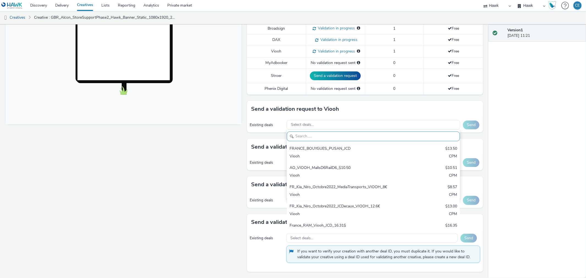
paste input "AO_Viooh_ZoomMediaUK"
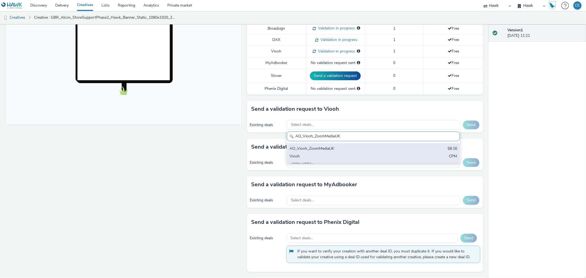
type input "AO_Viooh_ZoomMediaUK"
click at [327, 152] on div "AO_Viooh_ZoomMediaUK" at bounding box center [344, 149] width 111 height 6
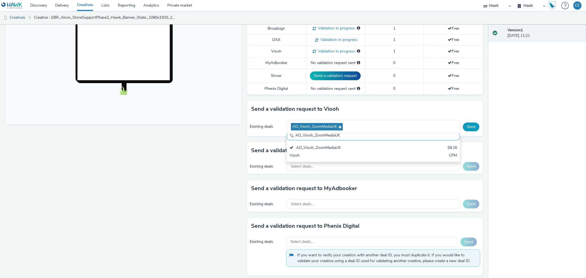
click at [470, 129] on button "Send" at bounding box center [471, 126] width 16 height 9
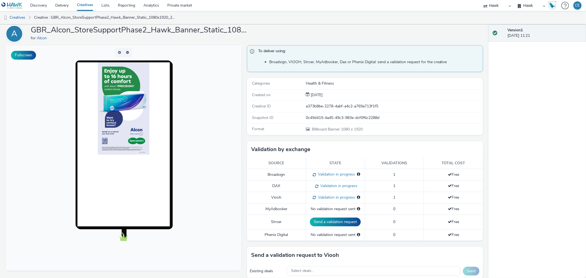
scroll to position [30, 0]
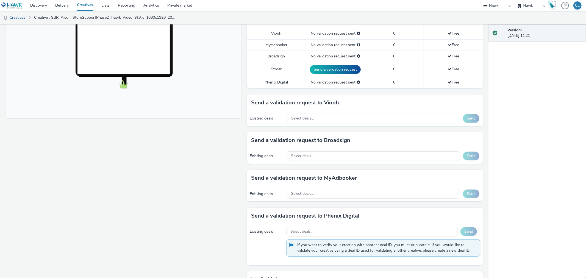
scroll to position [183, 0]
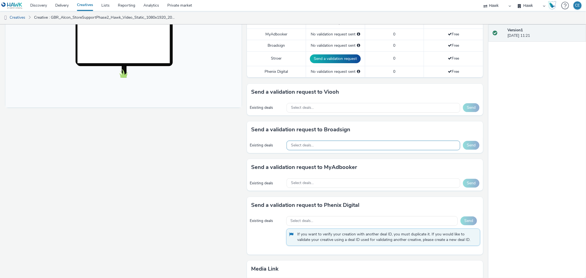
click at [333, 143] on div "Select deals..." at bounding box center [373, 146] width 174 height 10
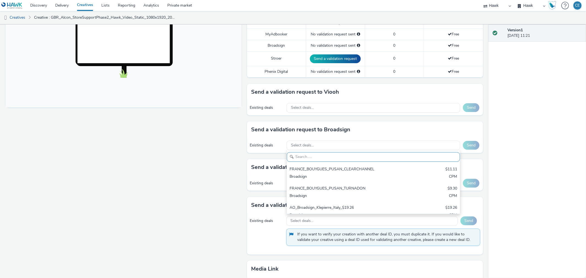
scroll to position [0, 0]
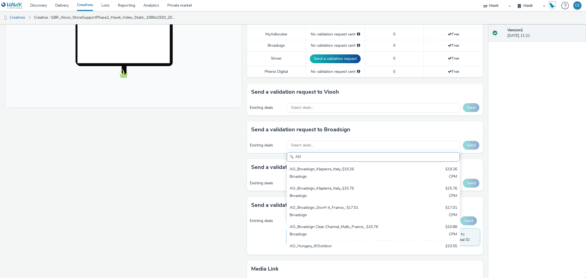
type input "A"
click at [358, 144] on div "Select deals..." at bounding box center [373, 146] width 174 height 10
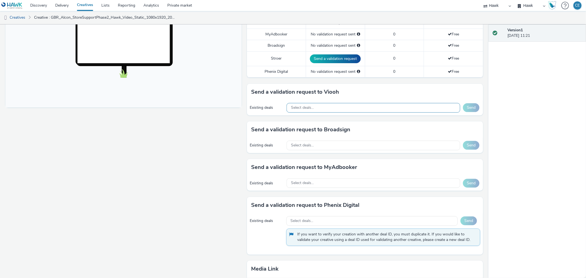
click at [347, 107] on div "Select deals..." at bounding box center [373, 108] width 174 height 10
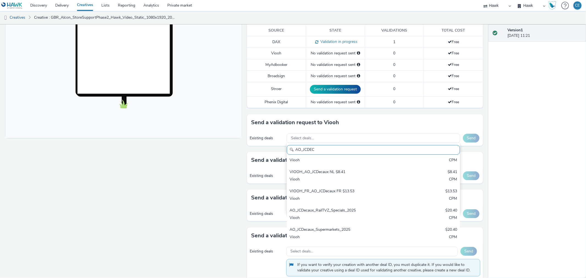
scroll to position [37, 0]
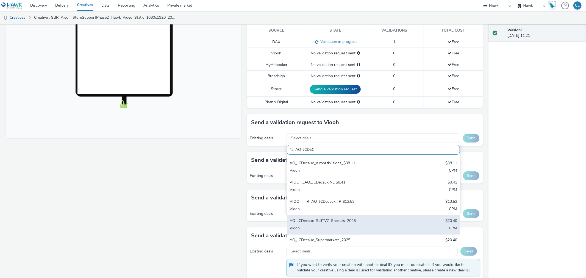
type input "AO_JCDEC"
click at [407, 223] on div "AO_JCDecaux_RailTVZ_Specials_2025 $20.40 Viooh CPM" at bounding box center [373, 224] width 173 height 19
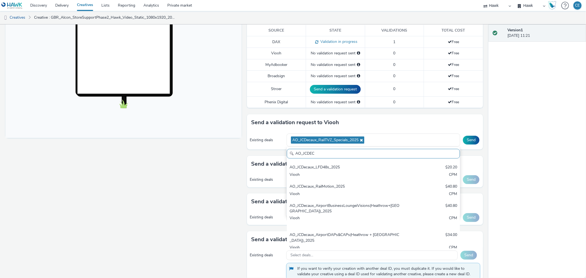
scroll to position [183, 0]
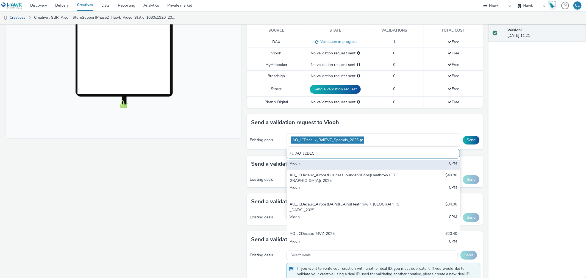
click at [392, 165] on div "Viooh" at bounding box center [344, 164] width 111 height 6
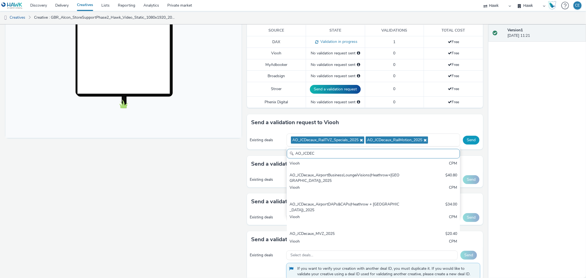
click at [469, 141] on button "Send" at bounding box center [471, 140] width 16 height 9
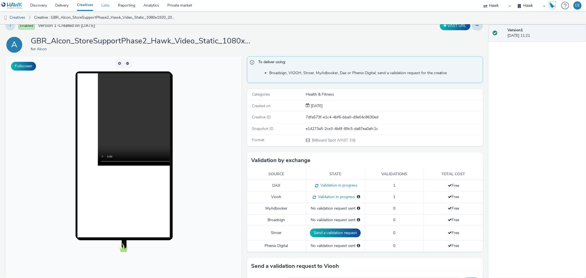
scroll to position [0, 0]
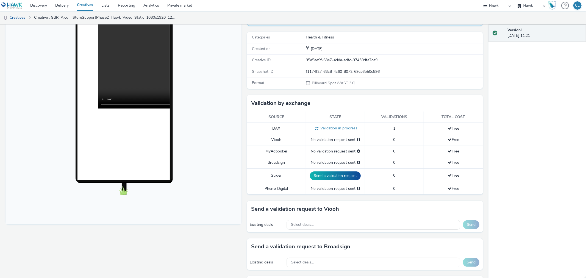
scroll to position [122, 0]
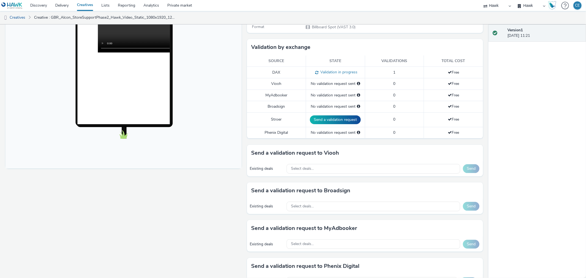
click at [360, 163] on div "Existing deals Select deals... Send" at bounding box center [365, 168] width 236 height 15
click at [363, 167] on div "Select deals..." at bounding box center [373, 169] width 174 height 10
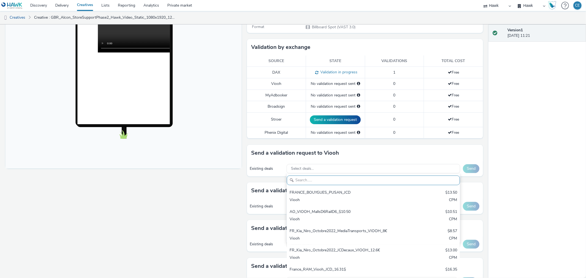
paste input "https://mail.google.com/mail/u/0/d/AEoRXRT6G2AhBPoOKBuZwXXh5CK7YztMdgg-Ry_cphQE…"
type input "https://mail.google.com/mail/u/0/d/AEoRXRT6G2AhBPoOKBuZwXXh5CK7YztMdgg-Ry_cphQE…"
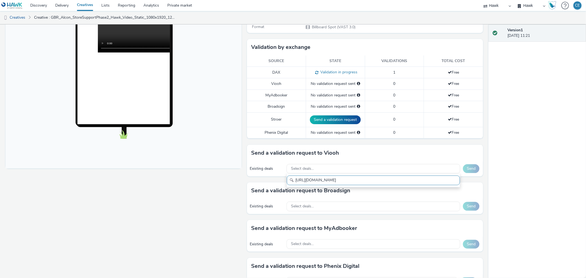
scroll to position [0, 0]
drag, startPoint x: 448, startPoint y: 181, endPoint x: 205, endPoint y: 196, distance: 243.7
click at [205, 196] on div "Fullscreen To deliver using: Broadsign, VIOOH, Stroer, MyAdbooker, Dax or Pheni…" at bounding box center [243, 69] width 477 height 253
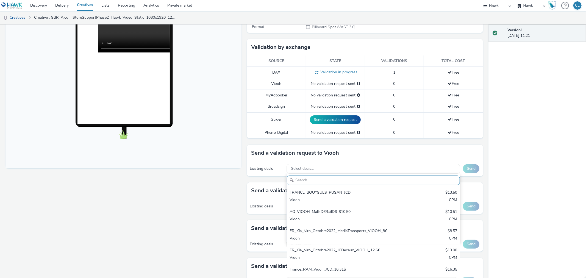
click at [359, 181] on input "text" at bounding box center [373, 180] width 173 height 10
paste input "AO_Viooh_ZoomMediaUK"
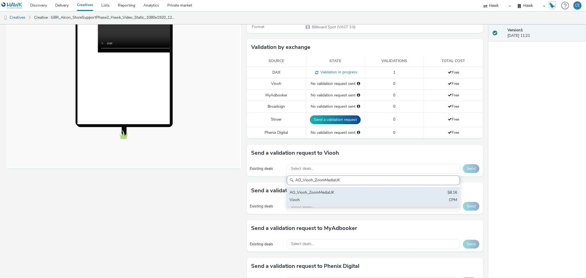
type input "AO_Viooh_ZoomMediaUK"
click at [361, 190] on div "AO_Viooh_ZoomMediaUK" at bounding box center [344, 193] width 111 height 6
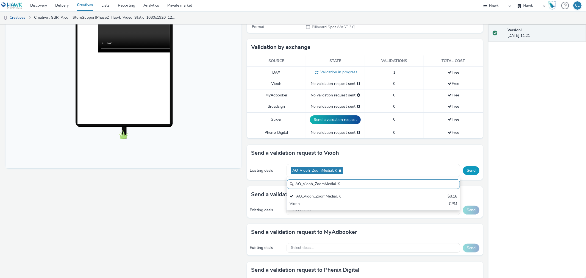
drag, startPoint x: 462, startPoint y: 175, endPoint x: 462, endPoint y: 171, distance: 3.3
click at [463, 174] on div "Send" at bounding box center [471, 170] width 17 height 9
click at [463, 171] on button "Send" at bounding box center [471, 170] width 16 height 9
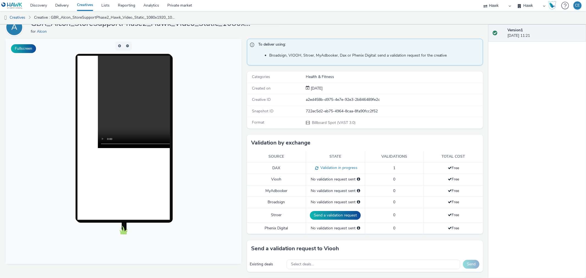
scroll to position [61, 0]
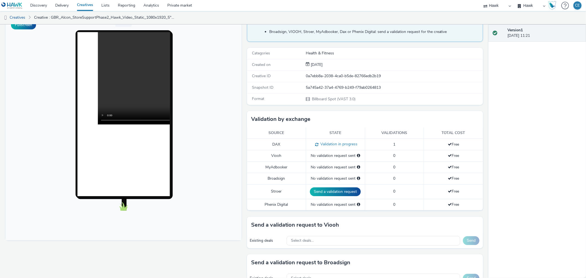
scroll to position [122, 0]
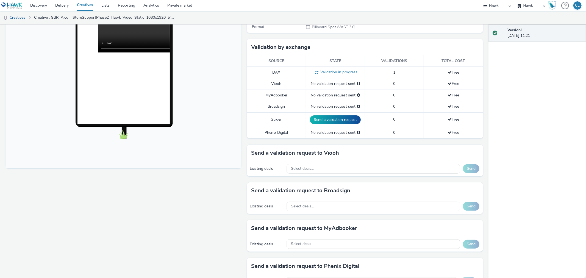
drag, startPoint x: 336, startPoint y: 170, endPoint x: 327, endPoint y: 163, distance: 11.9
click at [334, 171] on div "Select deals..." at bounding box center [373, 169] width 174 height 10
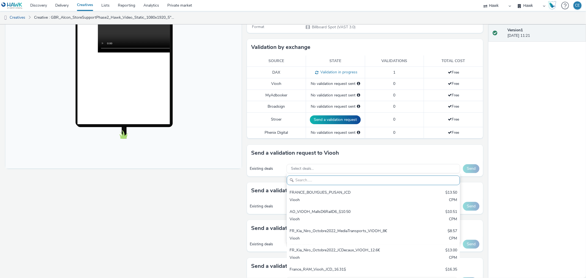
scroll to position [0, 0]
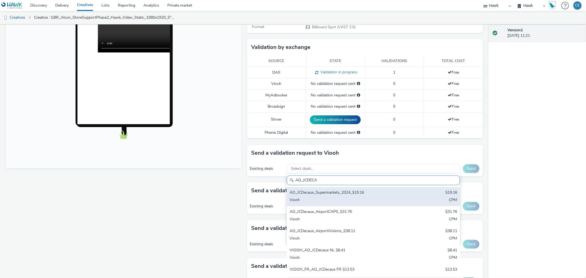
type input "AO_JCDECA"
click at [345, 198] on div "Viooh" at bounding box center [344, 200] width 111 height 6
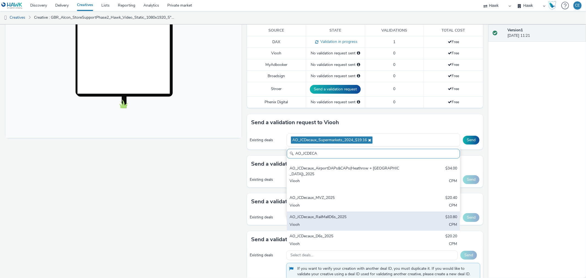
scroll to position [220, 0]
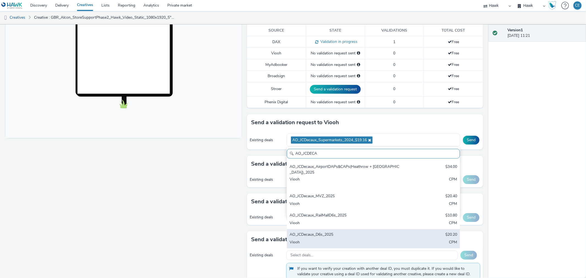
click at [355, 245] on div "Viooh" at bounding box center [344, 242] width 111 height 6
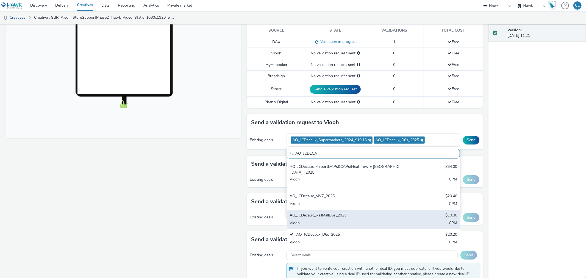
click at [355, 221] on div "Viooh" at bounding box center [344, 223] width 111 height 6
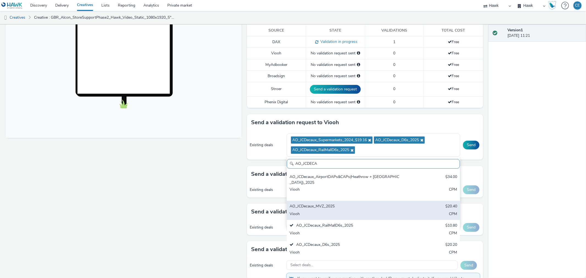
click at [350, 213] on div "Viooh" at bounding box center [344, 214] width 111 height 6
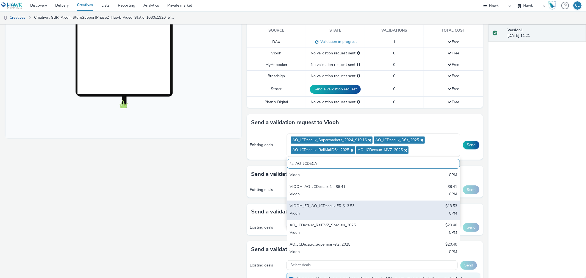
scroll to position [37, 0]
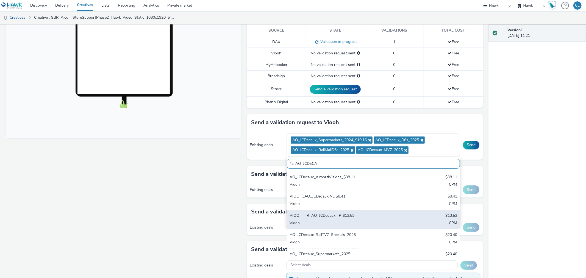
click at [357, 232] on div "AO_JCDecaux_RailTVZ_Specials_2025" at bounding box center [344, 235] width 111 height 6
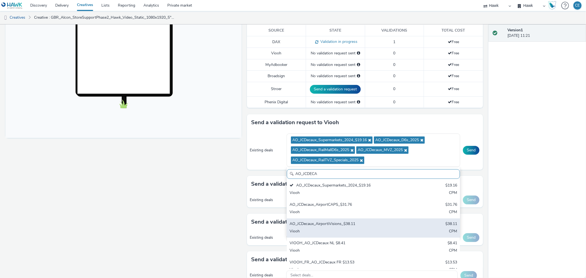
scroll to position [0, 0]
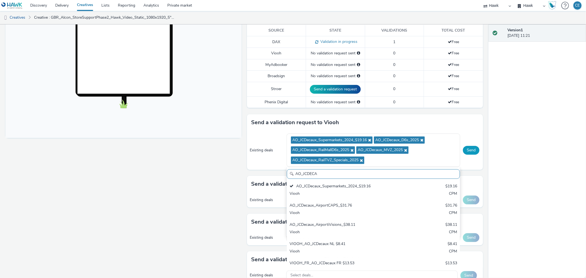
click at [463, 149] on button "Send" at bounding box center [471, 150] width 16 height 9
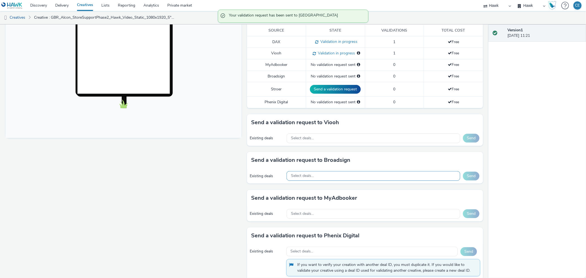
click at [288, 172] on div "Select deals..." at bounding box center [373, 176] width 174 height 10
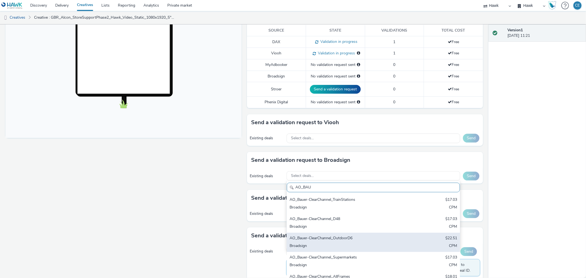
type input "AO_BAU"
click at [354, 241] on div "AO_Bauer-ClearChannel_OutdoorD6" at bounding box center [344, 238] width 111 height 6
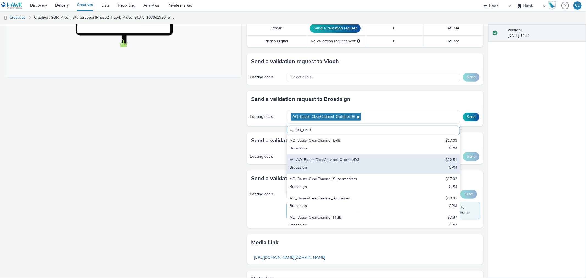
scroll to position [27, 0]
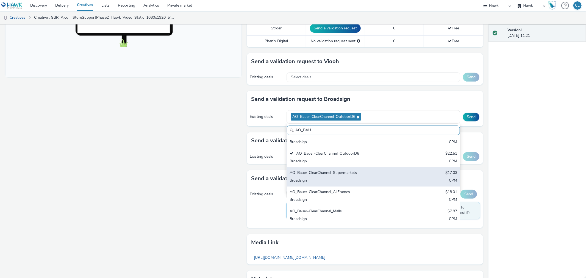
click at [370, 178] on div "Broadsign" at bounding box center [344, 181] width 111 height 6
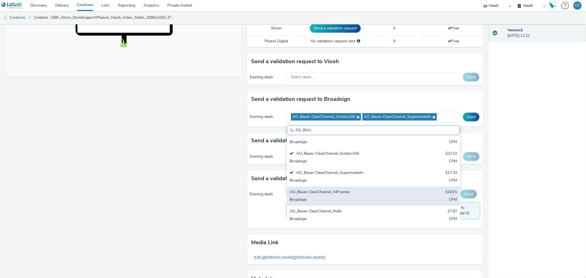
click at [374, 191] on div "AO_Bauer-ClearChannel_AllFrames" at bounding box center [344, 192] width 111 height 6
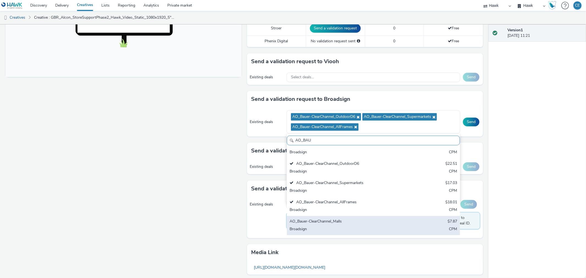
click at [376, 220] on div "AO_Bauer-ClearChannel_Malls" at bounding box center [344, 222] width 111 height 6
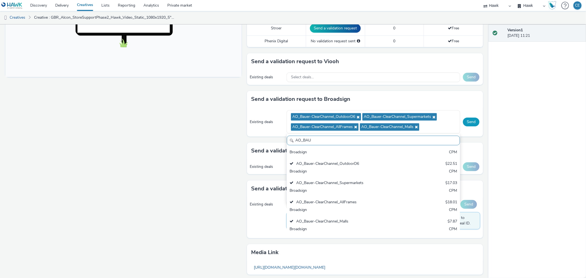
click at [464, 122] on button "Send" at bounding box center [471, 121] width 16 height 9
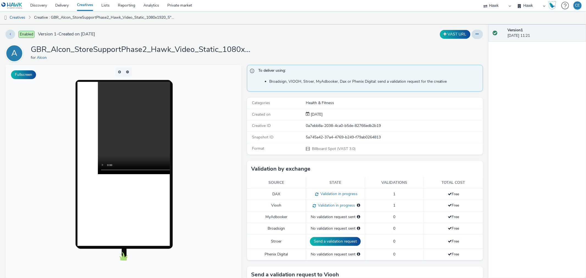
scroll to position [0, 0]
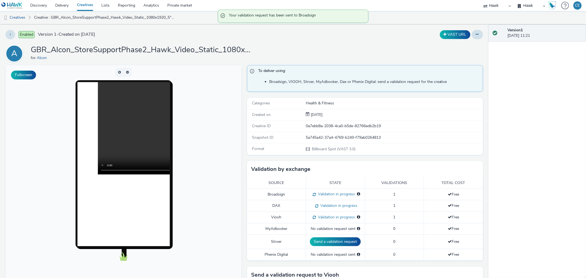
click at [140, 173] on video at bounding box center [189, 128] width 184 height 92
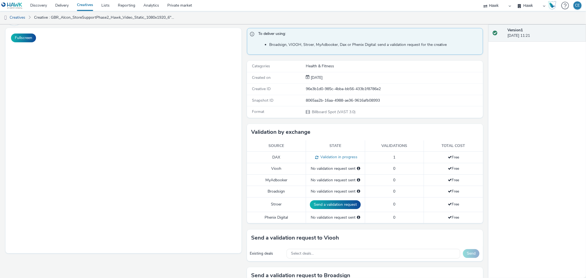
scroll to position [61, 0]
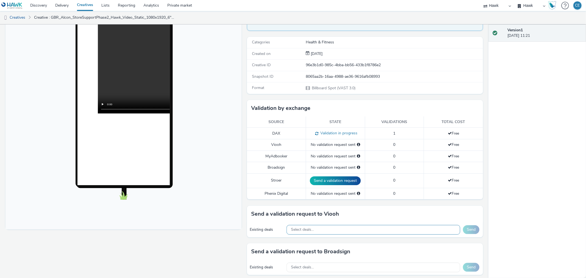
click at [328, 230] on div "Select deals..." at bounding box center [373, 230] width 174 height 10
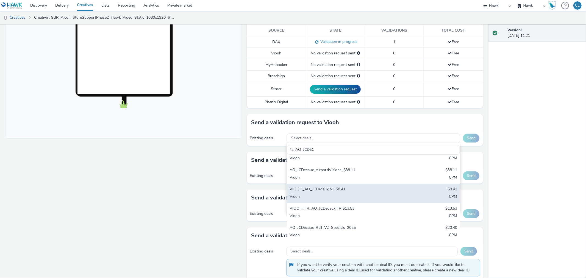
scroll to position [0, 0]
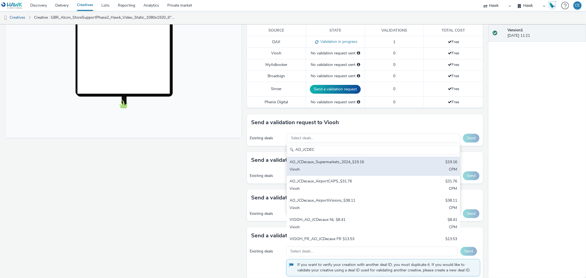
type input "AO_JCDEC"
click at [384, 163] on div "AO_JCDecaux_Supermarkets_2024_$19.16" at bounding box center [344, 162] width 111 height 6
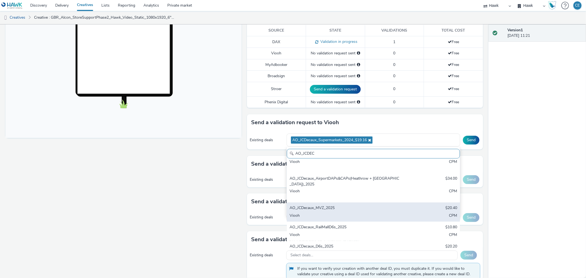
scroll to position [213, 0]
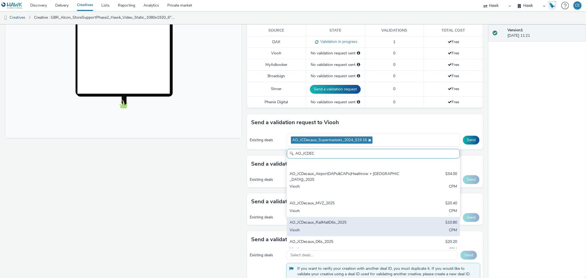
click at [410, 222] on div "AO_JCDecaux_RailMallD6s_2025 $10.80 Viooh CPM" at bounding box center [373, 226] width 173 height 19
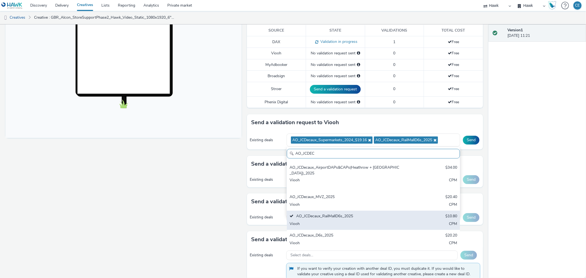
scroll to position [220, 0]
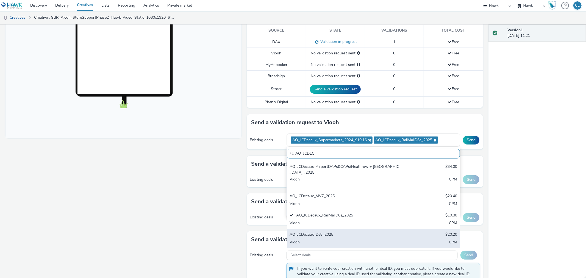
click at [400, 235] on div "AO_JCDecaux_D6s_2025 $20.20 Viooh CPM" at bounding box center [373, 238] width 173 height 19
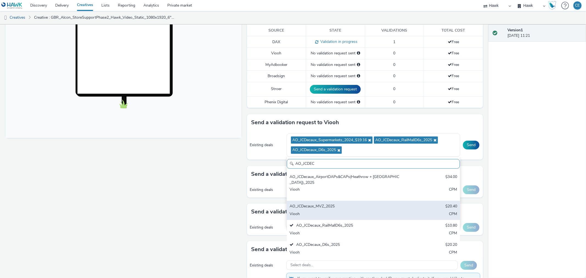
click at [391, 208] on div "AO_JCDecaux_MVZ_2025" at bounding box center [344, 206] width 111 height 6
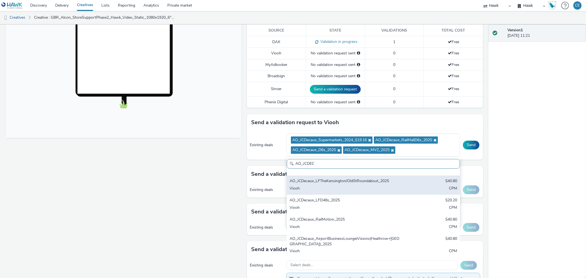
scroll to position [129, 0]
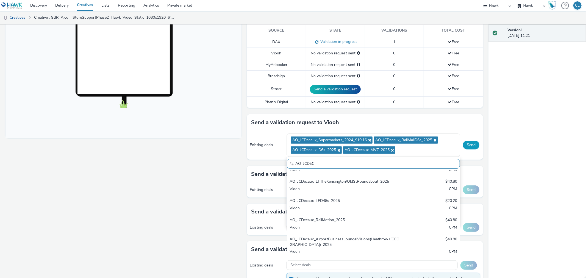
click at [473, 141] on button "Send" at bounding box center [471, 145] width 16 height 9
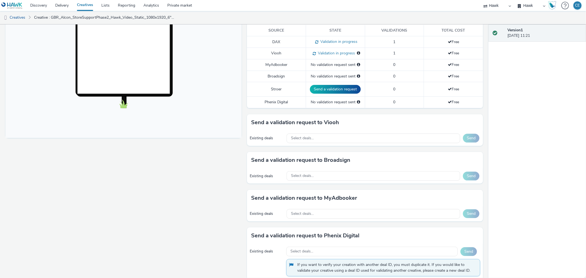
scroll to position [0, 0]
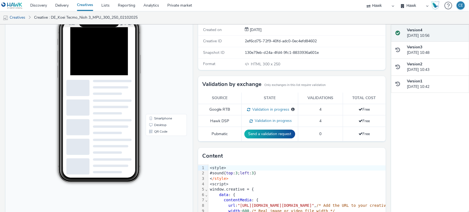
scroll to position [12, 0]
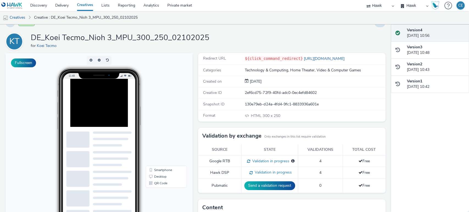
click at [99, 117] on div at bounding box center [111, 113] width 82 height 69
click at [306, 58] on link "[URL][DOMAIN_NAME]" at bounding box center [325, 58] width 44 height 5
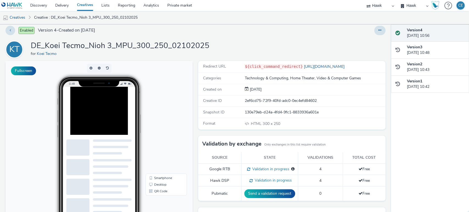
scroll to position [0, 0]
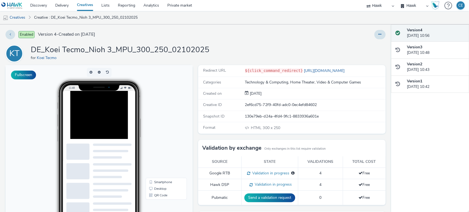
click at [374, 41] on div "Enabled Version 4 - Created on [DATE] KT DE_Koei Tecmo_Nioh 3_MPU_300_250_02102…" at bounding box center [195, 118] width 391 height 188
click at [374, 38] on button at bounding box center [379, 34] width 11 height 9
click at [370, 46] on link "Edit" at bounding box center [364, 45] width 41 height 11
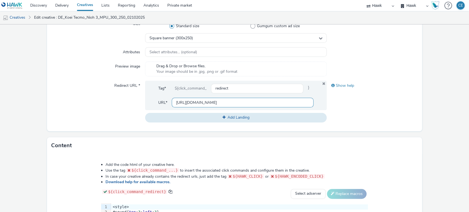
drag, startPoint x: 173, startPoint y: 100, endPoint x: 223, endPoint y: 105, distance: 51.1
click at [223, 105] on input "[URL][DOMAIN_NAME]" at bounding box center [243, 103] width 142 height 10
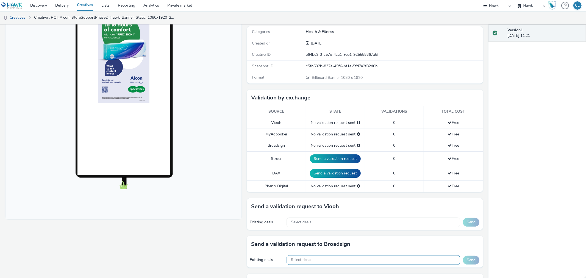
scroll to position [122, 0]
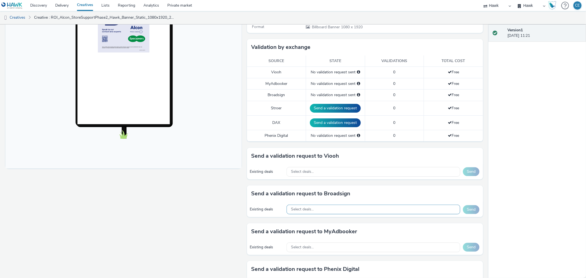
click at [305, 212] on div "Select deals..." at bounding box center [373, 210] width 174 height 10
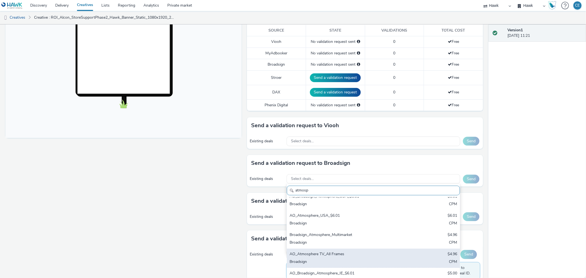
scroll to position [8, 0]
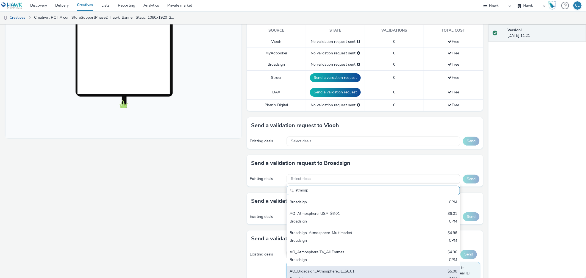
type input "atmosp"
click at [368, 275] on div "AO_Broadsign_Atmosphere_IE_$6.01 $5.00 Broadsign CPM" at bounding box center [373, 275] width 173 height 19
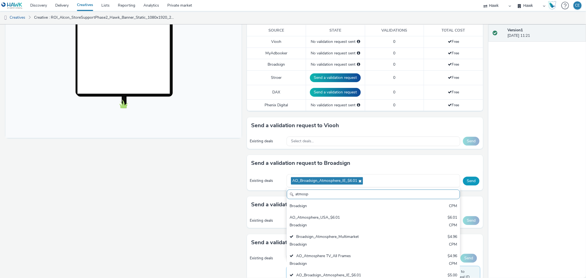
click at [473, 179] on button "Send" at bounding box center [471, 181] width 16 height 9
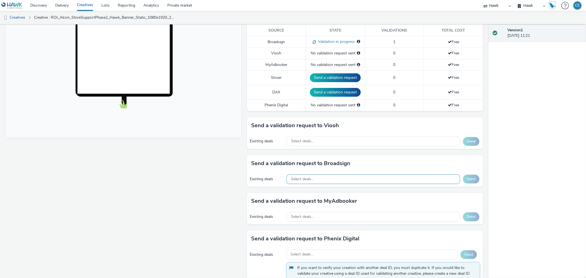
click at [312, 182] on div "Select deals..." at bounding box center [373, 179] width 174 height 10
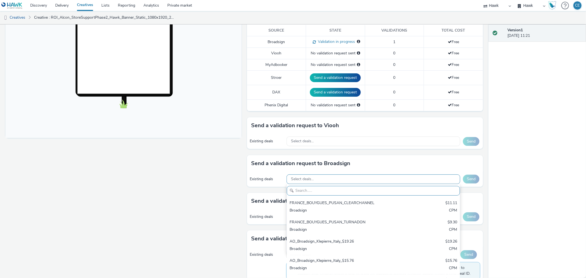
scroll to position [0, 0]
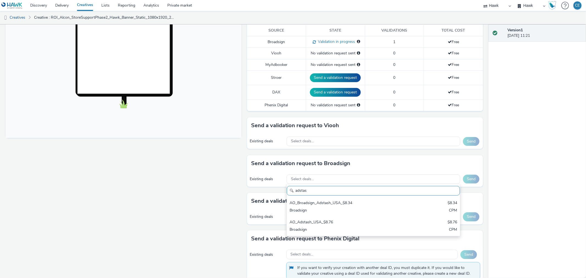
type input "adstas"
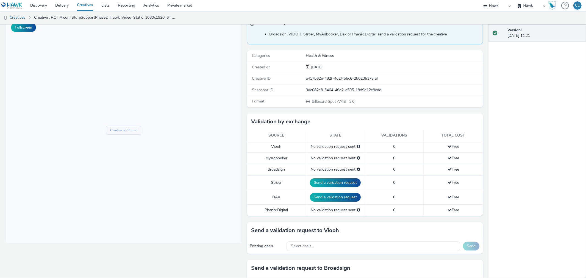
scroll to position [61, 0]
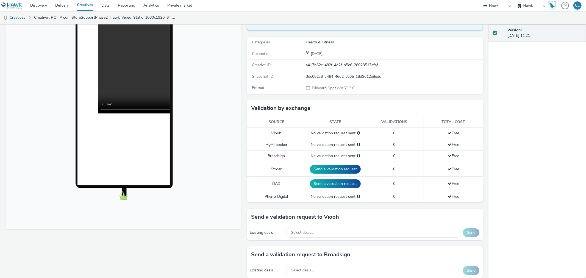
click at [150, 111] on video at bounding box center [189, 67] width 184 height 92
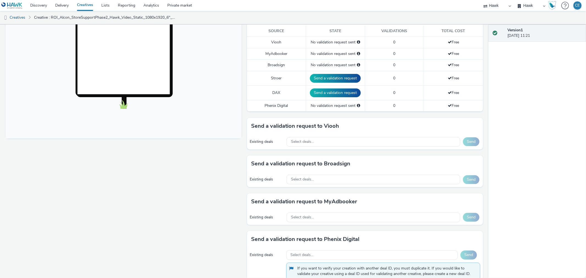
scroll to position [152, 0]
click at [311, 176] on div "Select deals..." at bounding box center [373, 179] width 174 height 10
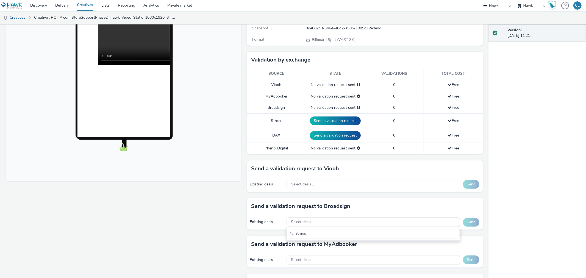
scroll to position [61, 0]
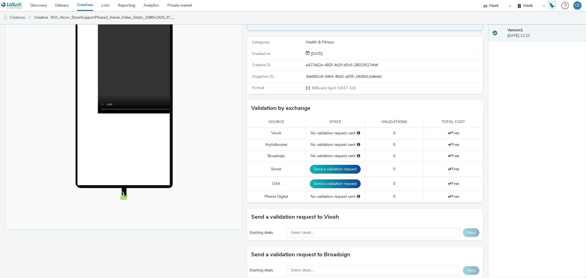
type input "atmos"
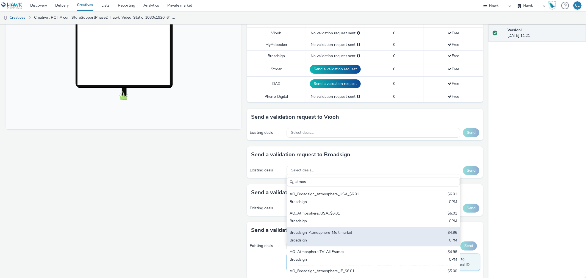
scroll to position [8, 0]
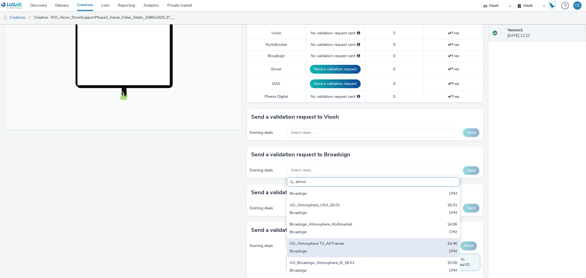
drag, startPoint x: 337, startPoint y: 263, endPoint x: 342, endPoint y: 250, distance: 13.8
click at [337, 263] on div "AO_Broadsign_Atmosphere_IE_$6.01" at bounding box center [344, 263] width 111 height 6
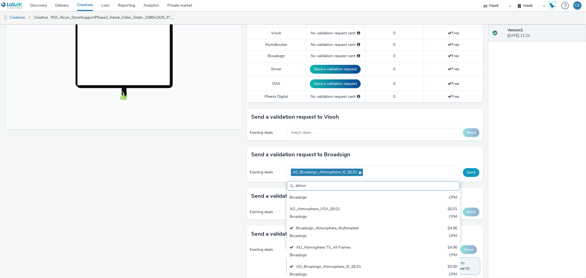
click at [471, 171] on button "Send" at bounding box center [471, 172] width 16 height 9
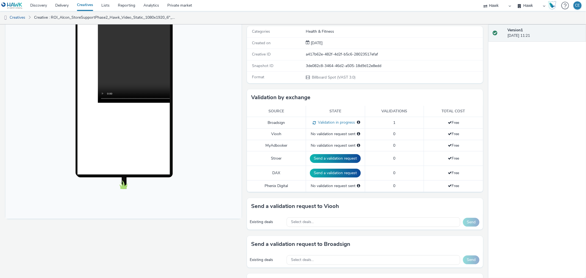
scroll to position [69, 0]
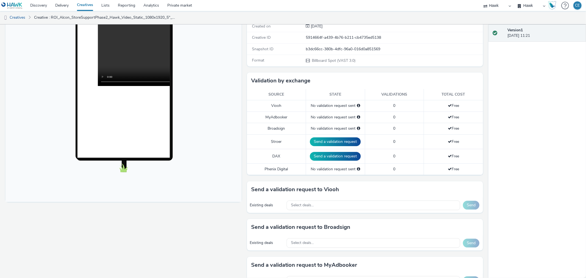
scroll to position [30, 0]
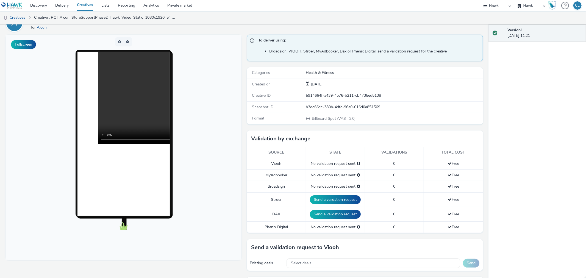
click at [165, 144] on preview-vast at bounding box center [123, 98] width 92 height 92
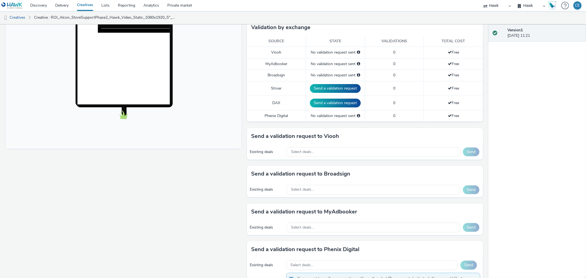
scroll to position [152, 0]
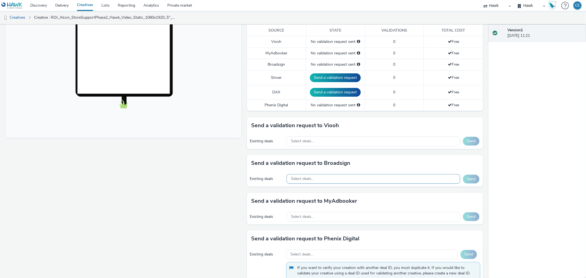
click at [313, 174] on div "Select deals..." at bounding box center [373, 179] width 174 height 10
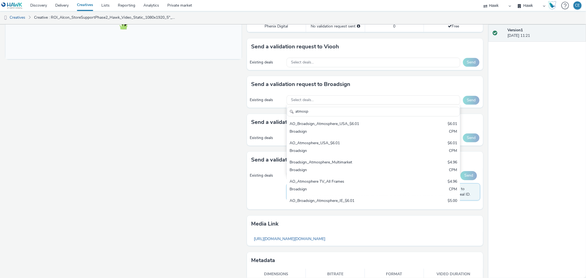
scroll to position [250, 0]
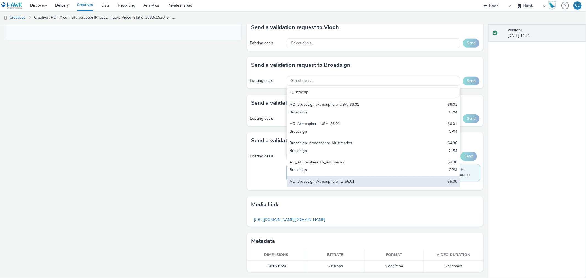
type input "atmosp"
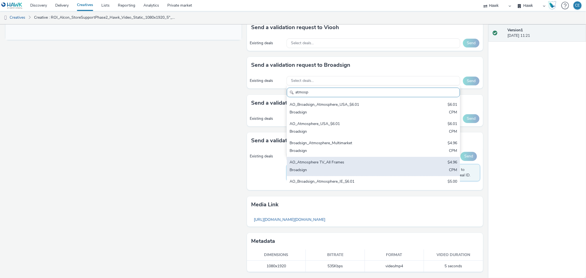
drag, startPoint x: 394, startPoint y: 184, endPoint x: 404, endPoint y: 175, distance: 14.0
click at [394, 184] on div "AO_Broadsign_Atmosphere_IE_$6.01 $5.00 Broadsign CPM" at bounding box center [373, 185] width 173 height 19
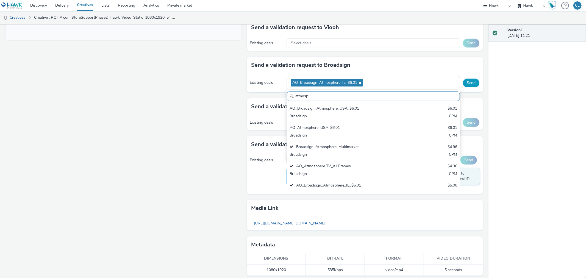
click at [465, 83] on button "Send" at bounding box center [471, 83] width 16 height 9
